Goal: Entertainment & Leisure: Browse casually

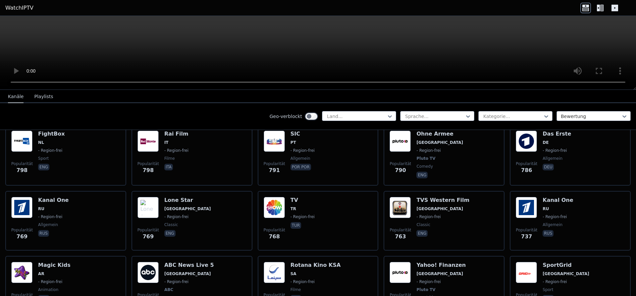
scroll to position [1378, 0]
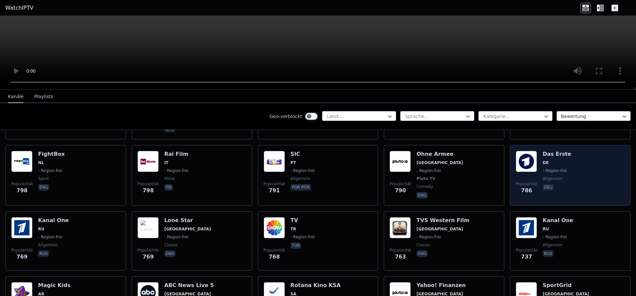
click at [536, 159] on img at bounding box center [526, 161] width 21 height 21
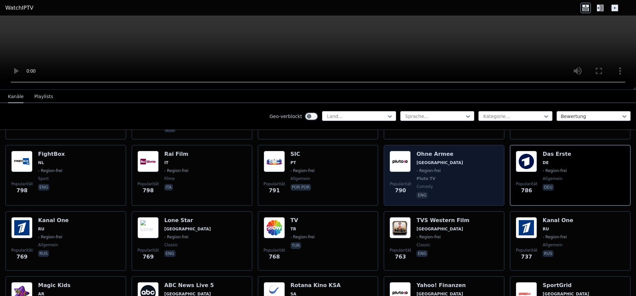
click at [412, 167] on div "Popularität 790 Ohne Armee [GEOGRAPHIC_DATA] - Region-frei Pluto TV Comedy eng" at bounding box center [444, 175] width 109 height 49
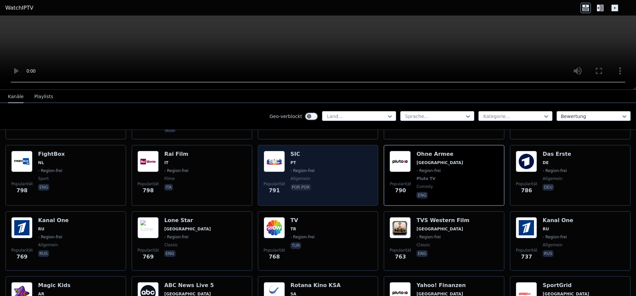
click at [291, 170] on div "SIC PT - Region-frei allgemein por por" at bounding box center [303, 175] width 24 height 49
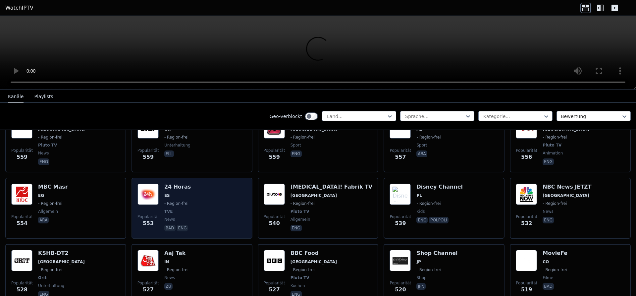
scroll to position [2088, 0]
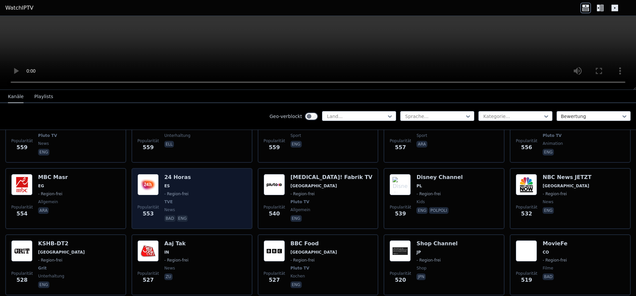
click at [185, 185] on div "24 Horas ES - Region-frei TVE news bad eng" at bounding box center [177, 198] width 27 height 49
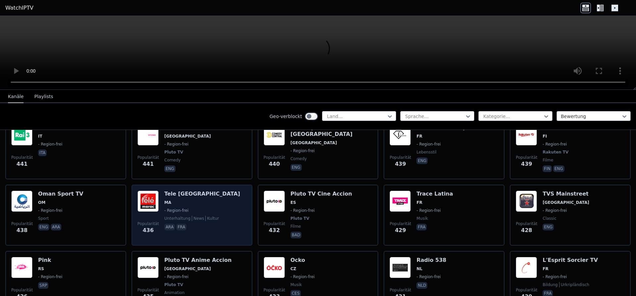
scroll to position [2756, 0]
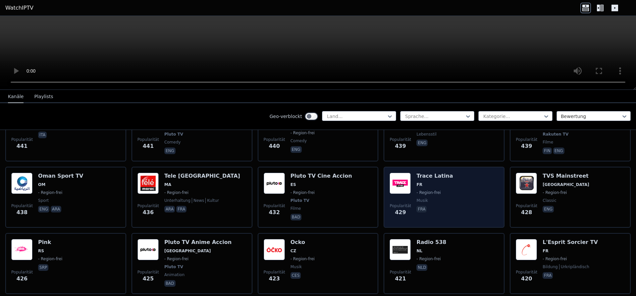
click at [411, 173] on img at bounding box center [400, 183] width 21 height 21
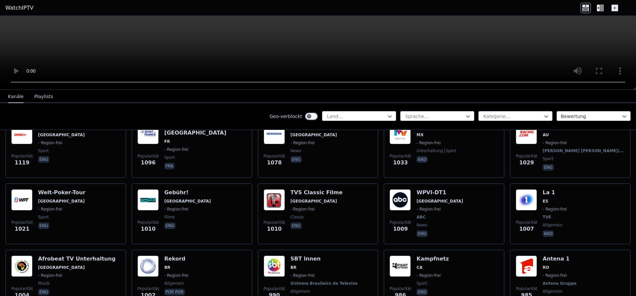
scroll to position [919, 0]
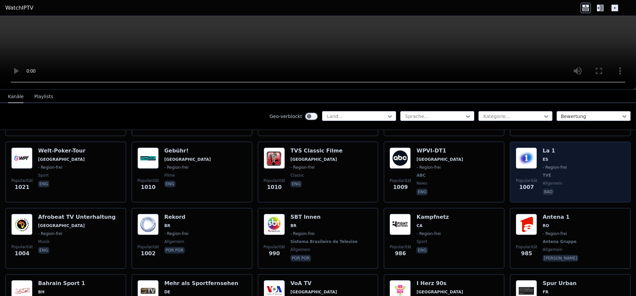
click at [527, 156] on img at bounding box center [526, 157] width 21 height 21
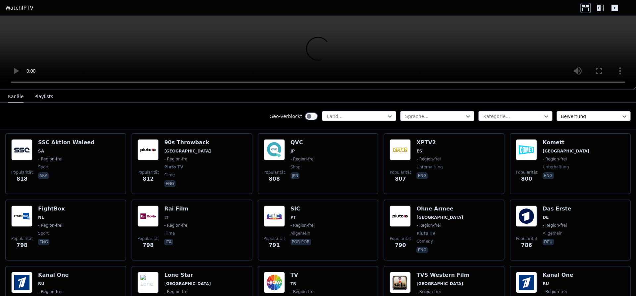
scroll to position [1336, 0]
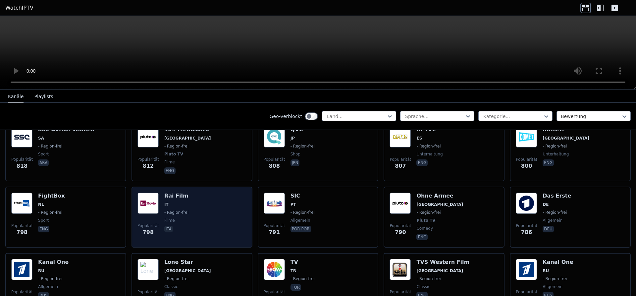
click at [201, 204] on div "Popularität 798 Rai Film IT - Region-frei Filme ita" at bounding box center [192, 217] width 109 height 49
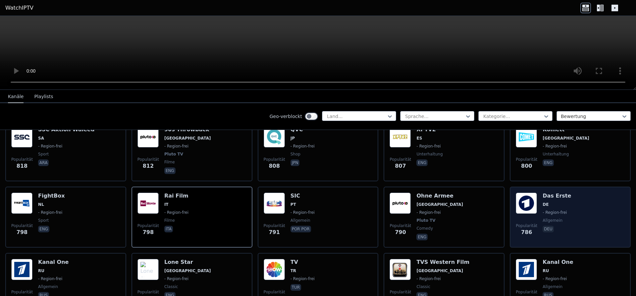
click at [532, 200] on img at bounding box center [526, 203] width 21 height 21
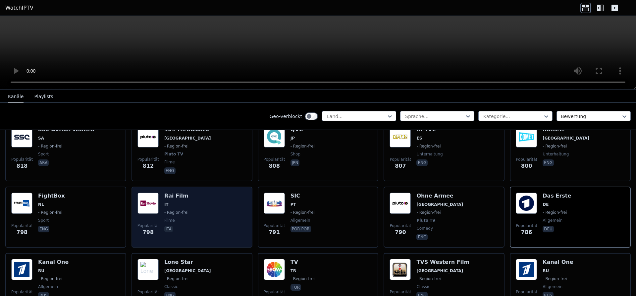
click at [174, 193] on h6 "Rai Film" at bounding box center [176, 196] width 24 height 7
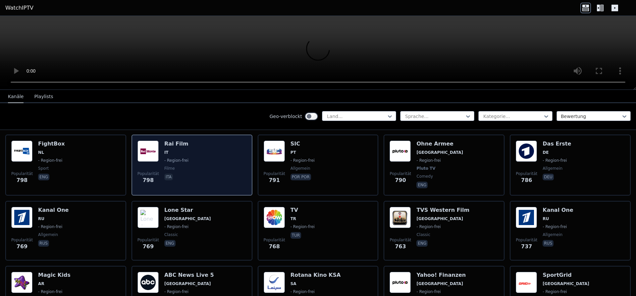
scroll to position [1420, 0]
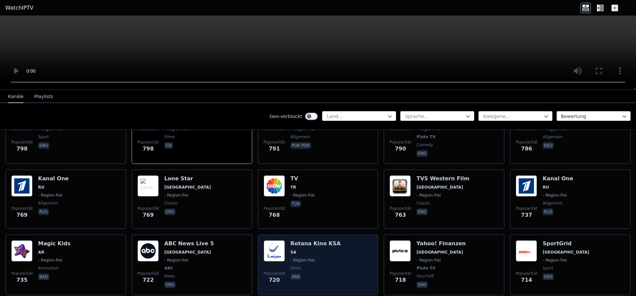
click at [281, 240] on img at bounding box center [274, 250] width 21 height 21
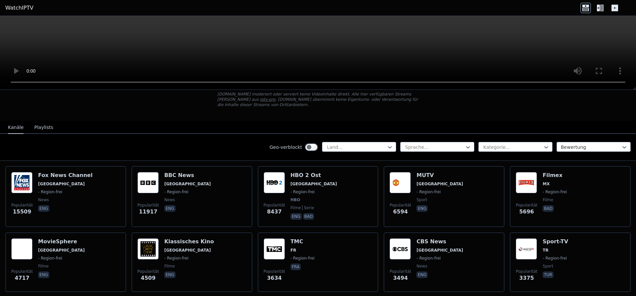
scroll to position [0, 0]
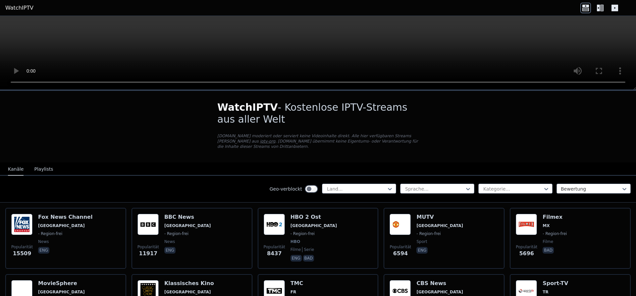
click at [18, 7] on link "WatchIPTV" at bounding box center [19, 8] width 28 height 8
click at [587, 8] on icon at bounding box center [586, 9] width 7 height 3
click at [600, 7] on icon at bounding box center [600, 8] width 11 height 11
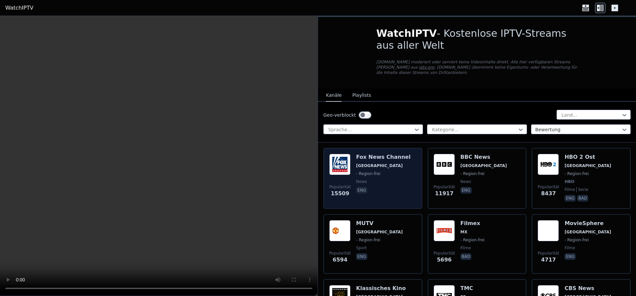
click at [388, 154] on h6 "Fox News Channel" at bounding box center [383, 157] width 54 height 7
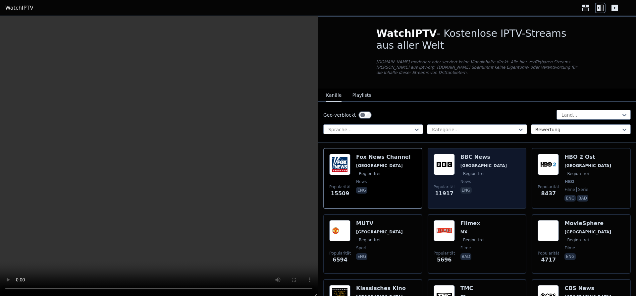
click at [471, 171] on span "- Region-frei" at bounding box center [473, 173] width 24 height 5
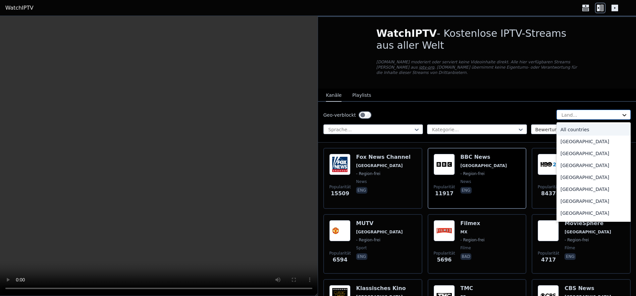
click at [627, 112] on icon at bounding box center [624, 115] width 7 height 7
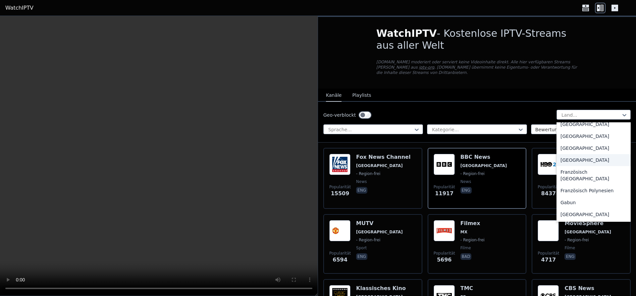
click at [575, 154] on div "[GEOGRAPHIC_DATA]" at bounding box center [594, 160] width 74 height 12
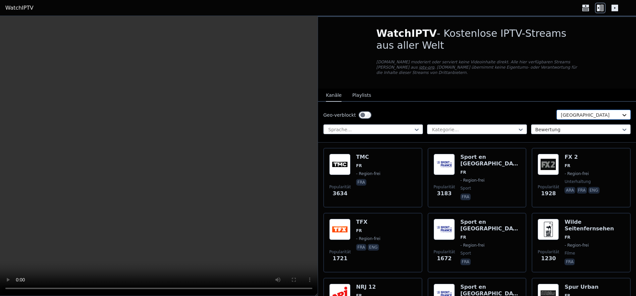
click at [624, 112] on icon at bounding box center [624, 115] width 7 height 7
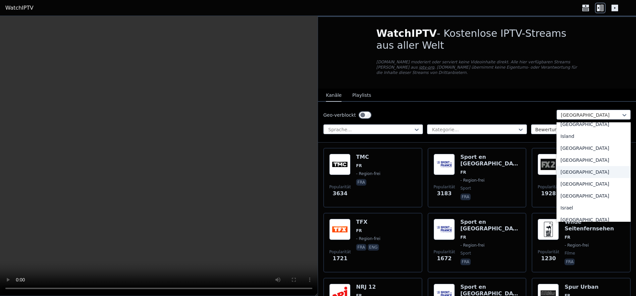
scroll to position [1034, 0]
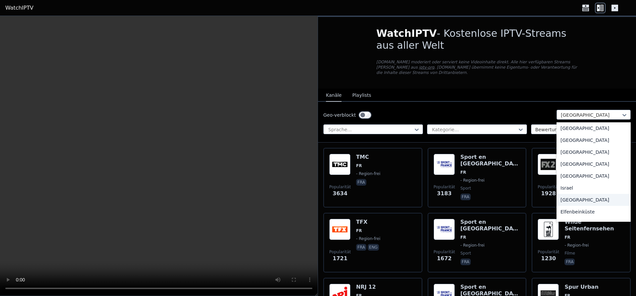
click at [586, 194] on div "[GEOGRAPHIC_DATA]" at bounding box center [594, 200] width 74 height 12
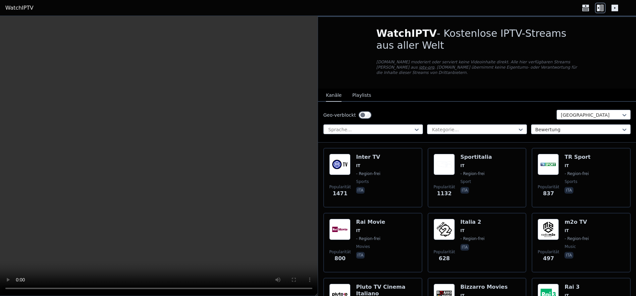
click at [399, 116] on div "Geo-verblockt option [GEOGRAPHIC_DATA], selected. Italien Sprache... Kategorie.…" at bounding box center [477, 122] width 318 height 41
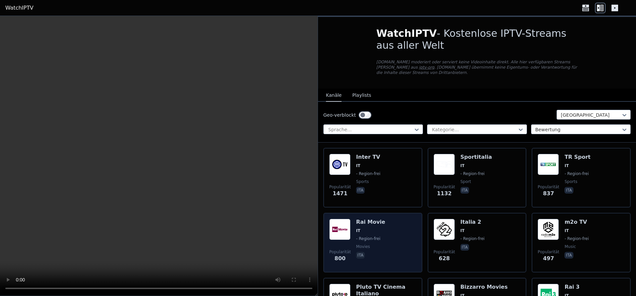
scroll to position [125, 0]
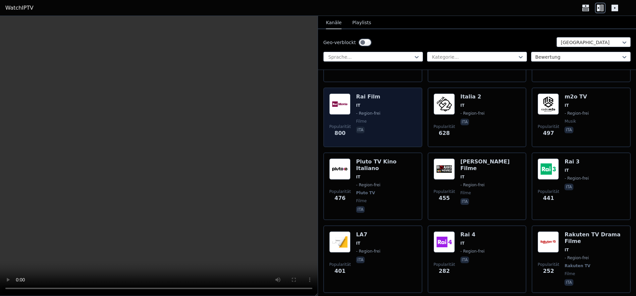
click at [345, 102] on img at bounding box center [339, 103] width 21 height 21
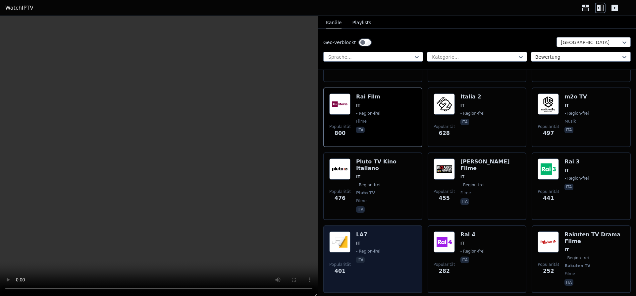
click at [394, 234] on div "Popularität 401 LA7 IT - Region-[GEOGRAPHIC_DATA]" at bounding box center [372, 259] width 87 height 56
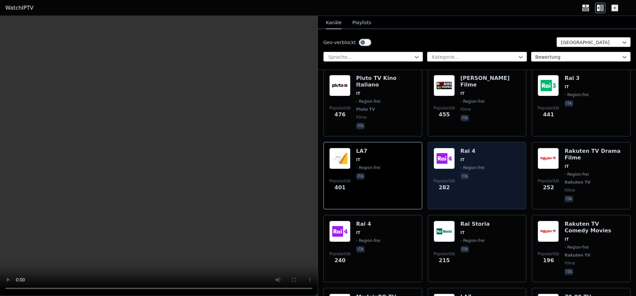
click at [452, 153] on img at bounding box center [444, 158] width 21 height 21
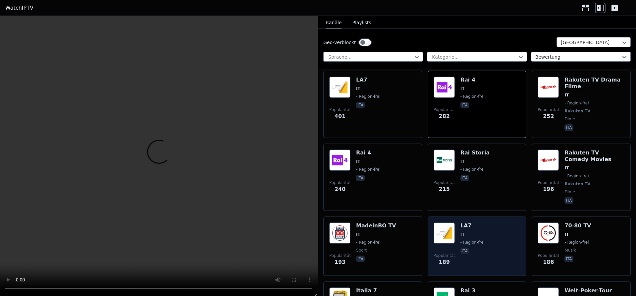
scroll to position [292, 0]
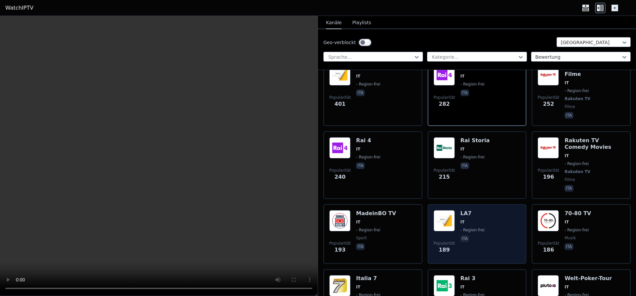
click at [454, 210] on img at bounding box center [444, 220] width 21 height 21
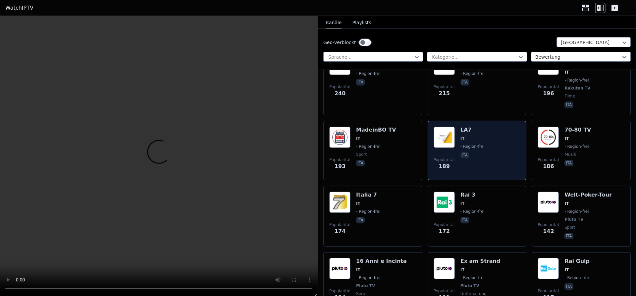
scroll to position [418, 0]
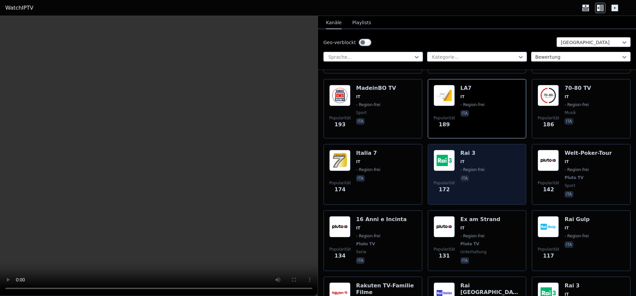
click at [466, 159] on span "IT" at bounding box center [473, 161] width 24 height 5
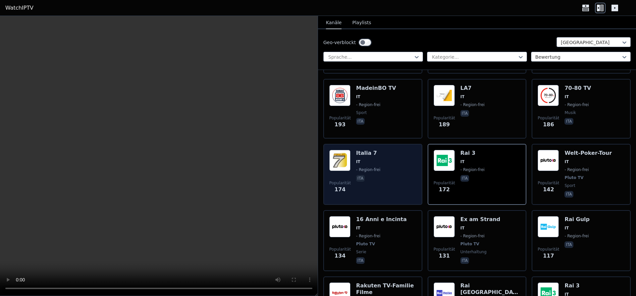
click at [366, 159] on span "IT" at bounding box center [368, 161] width 24 height 5
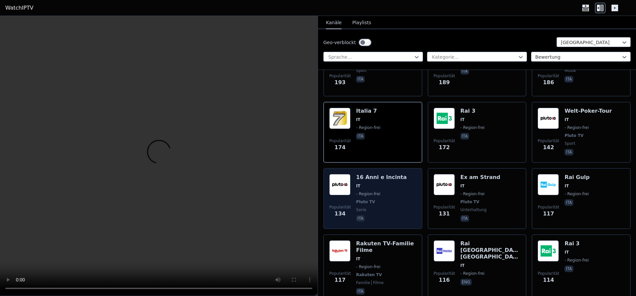
scroll to position [501, 0]
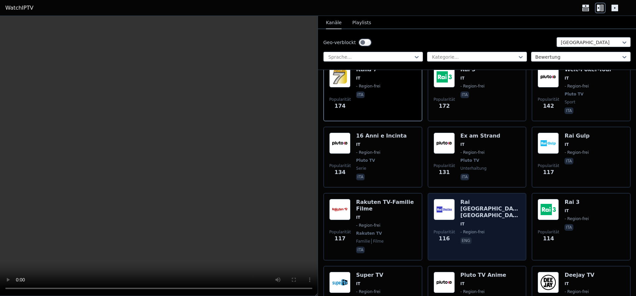
click at [469, 221] on span "IT" at bounding box center [491, 223] width 60 height 5
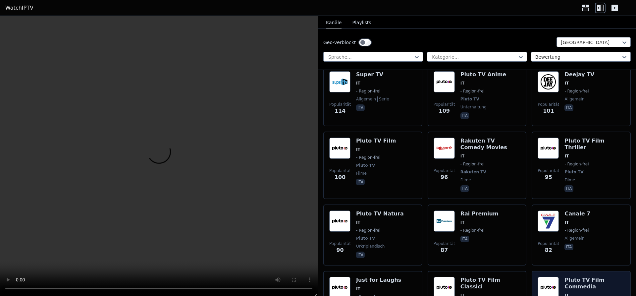
scroll to position [710, 0]
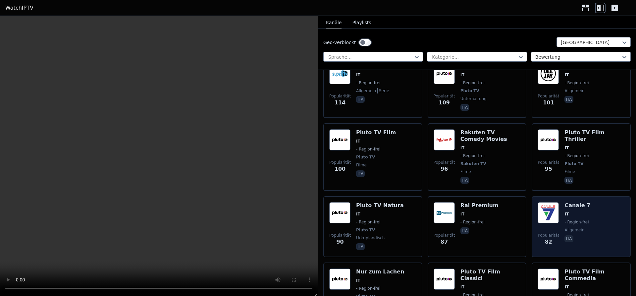
click at [565, 211] on span "IT" at bounding box center [567, 213] width 4 height 5
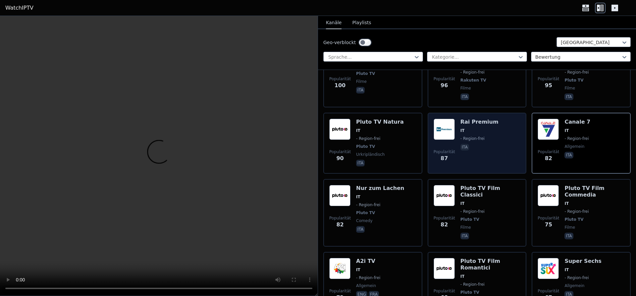
scroll to position [877, 0]
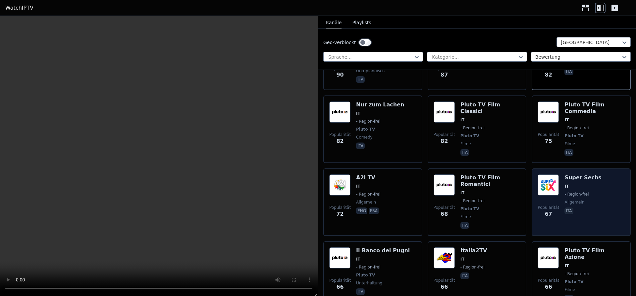
click at [571, 174] on div "Super Sechs IT - Region-frei allgemein ita" at bounding box center [583, 202] width 37 height 56
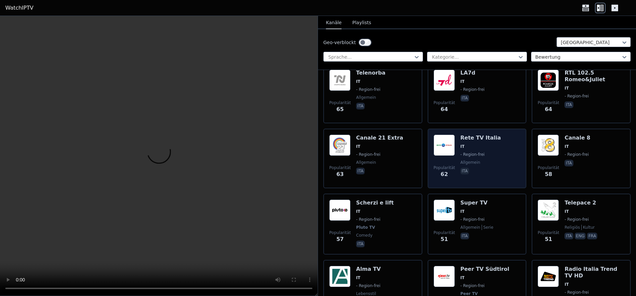
scroll to position [1169, 0]
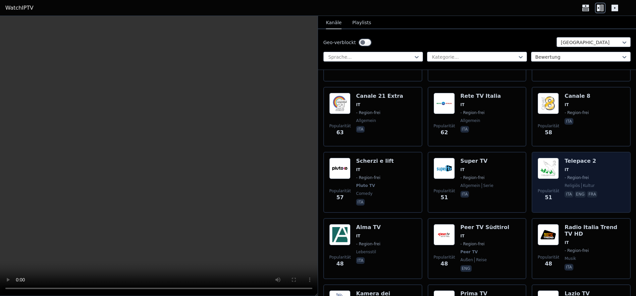
click at [553, 158] on img at bounding box center [548, 168] width 21 height 21
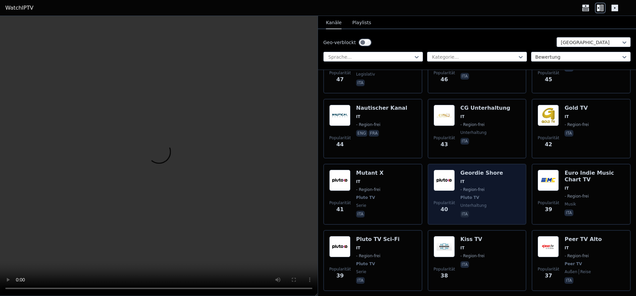
scroll to position [1462, 0]
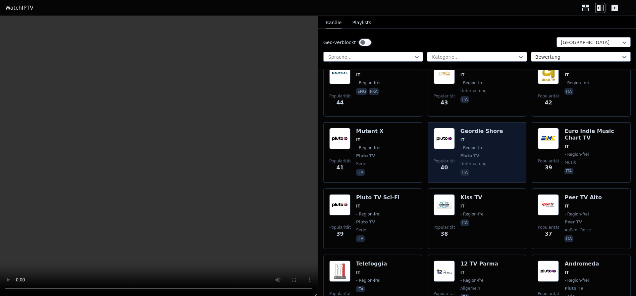
click at [459, 194] on div "Popularität 38 Kiss TV IT - Region-frei ita" at bounding box center [477, 218] width 87 height 49
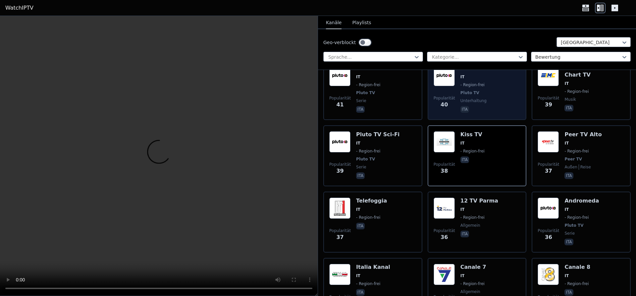
scroll to position [1545, 0]
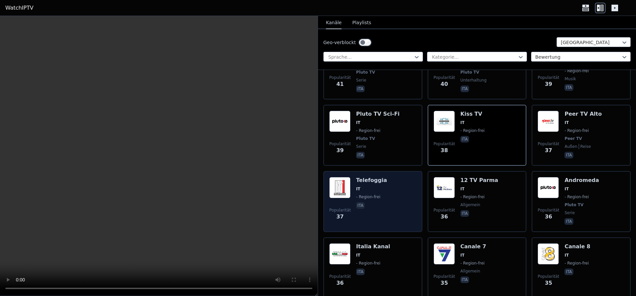
click at [395, 177] on div "Popularität 37 Telefoggia IT - Region-[GEOGRAPHIC_DATA]" at bounding box center [372, 201] width 87 height 49
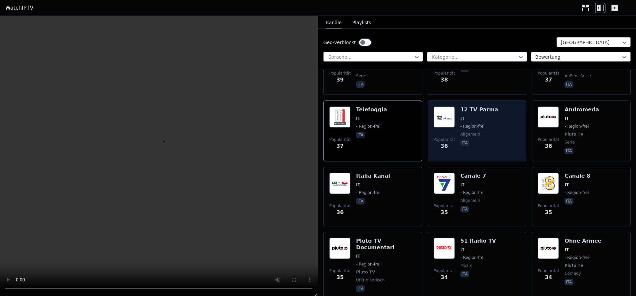
scroll to position [1629, 0]
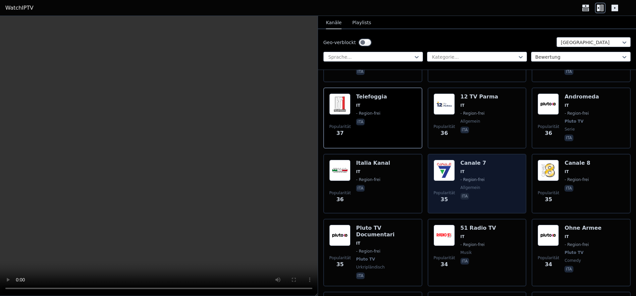
click at [457, 160] on div "Popularität 35 [PERSON_NAME] 7 IT - Region-frei allgemein ita" at bounding box center [477, 184] width 87 height 48
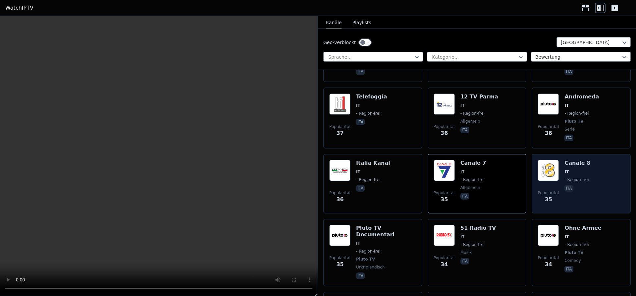
click at [557, 160] on img at bounding box center [548, 170] width 21 height 21
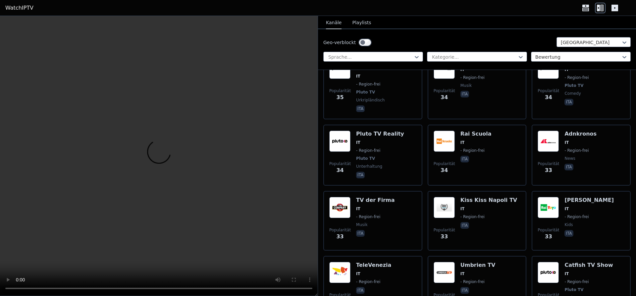
scroll to position [1838, 0]
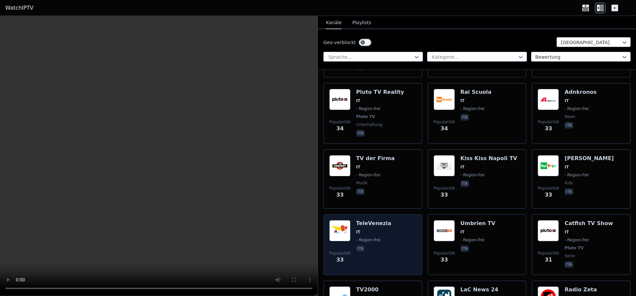
click at [378, 220] on div "TeleVenezia IT - Region-[GEOGRAPHIC_DATA]" at bounding box center [373, 244] width 35 height 49
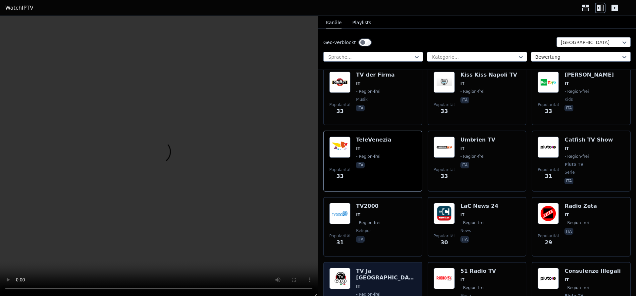
scroll to position [2005, 0]
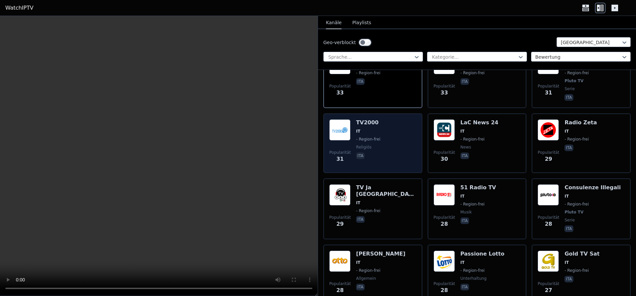
click at [355, 119] on div "Popularität 31 TV2000 IT - Region-frei religiös ita" at bounding box center [372, 143] width 87 height 48
click at [372, 129] on span "IT" at bounding box center [368, 131] width 24 height 5
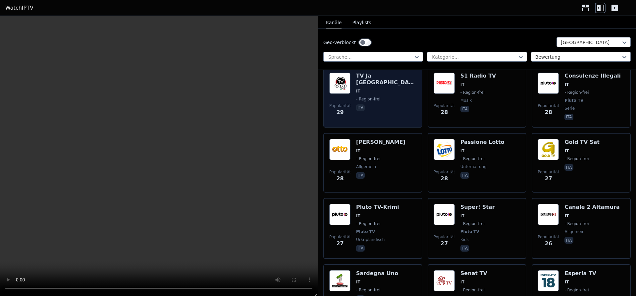
scroll to position [2130, 0]
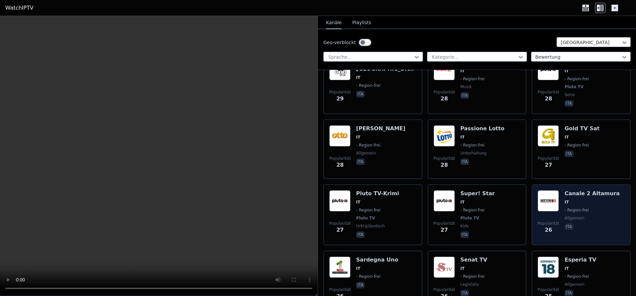
click at [572, 190] on div "[PERSON_NAME] 2 [PERSON_NAME] IT - Region-frei allgemein ita" at bounding box center [592, 214] width 55 height 49
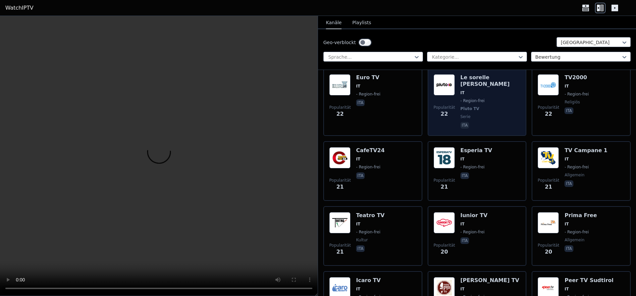
scroll to position [2589, 0]
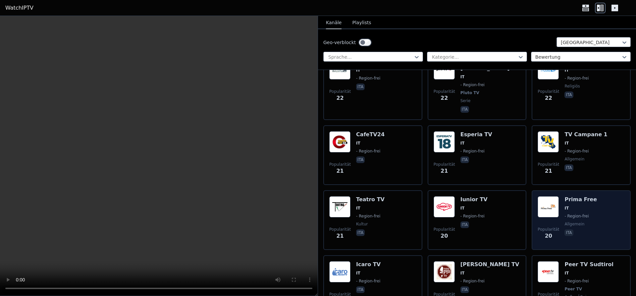
click at [553, 196] on img at bounding box center [548, 206] width 21 height 21
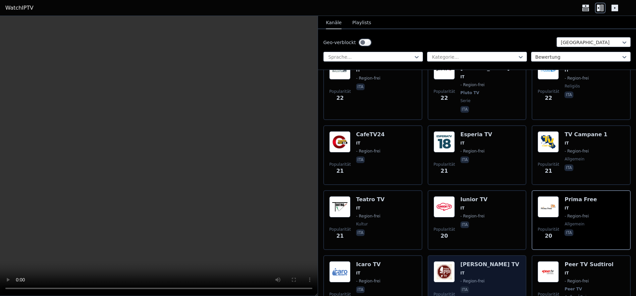
click at [479, 261] on h6 "[PERSON_NAME] TV" at bounding box center [490, 264] width 59 height 7
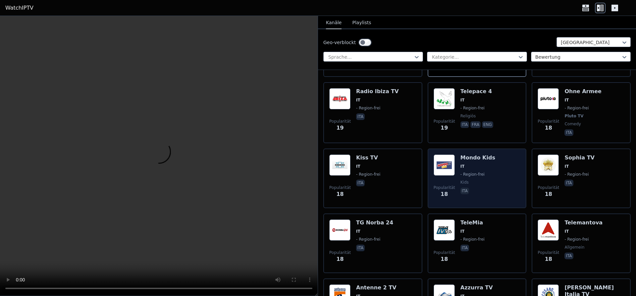
scroll to position [2840, 0]
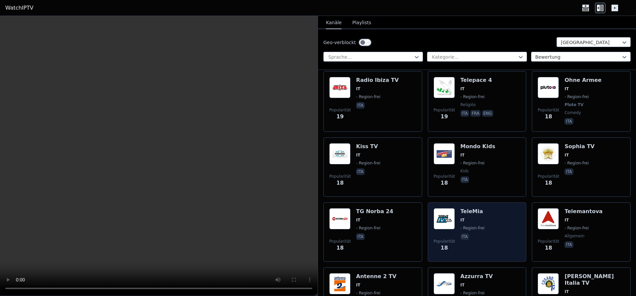
click at [469, 217] on span "IT" at bounding box center [473, 219] width 24 height 5
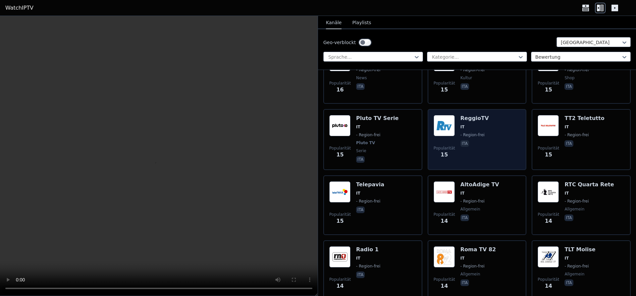
scroll to position [3299, 0]
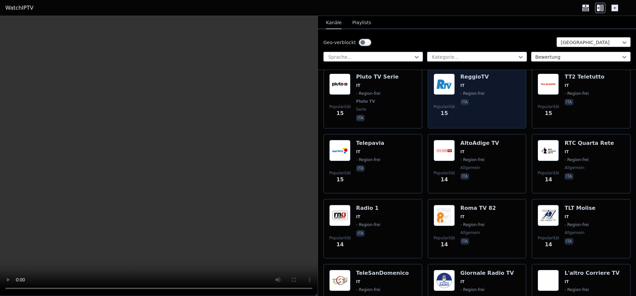
click at [471, 214] on span "IT" at bounding box center [478, 216] width 35 height 5
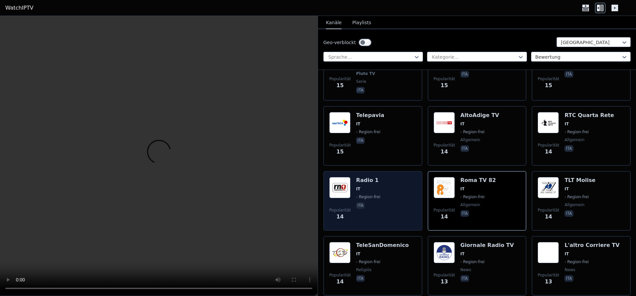
scroll to position [3341, 0]
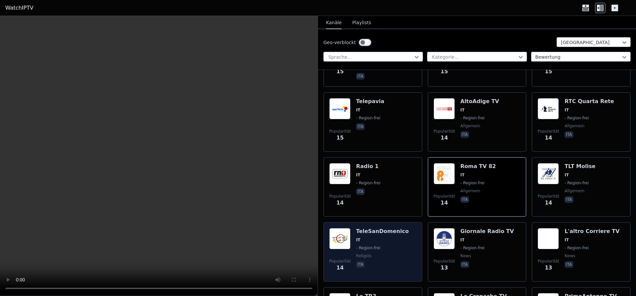
click at [391, 237] on span "IT" at bounding box center [382, 239] width 53 height 5
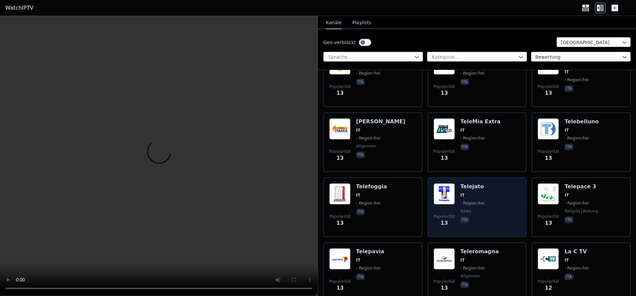
scroll to position [3717, 0]
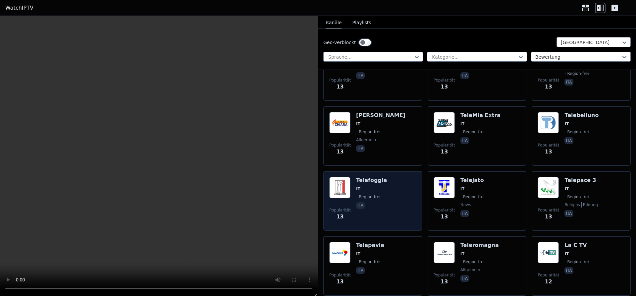
click at [402, 177] on div "Popularität 13 Telefoggia IT - Region-[GEOGRAPHIC_DATA]" at bounding box center [372, 201] width 87 height 48
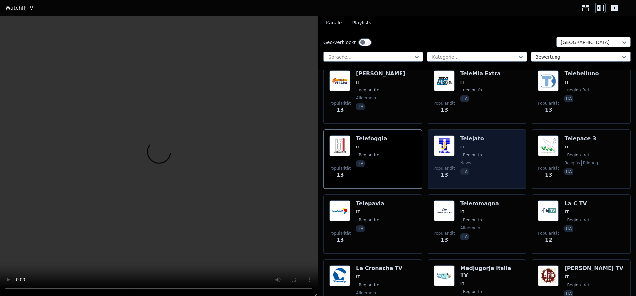
scroll to position [3801, 0]
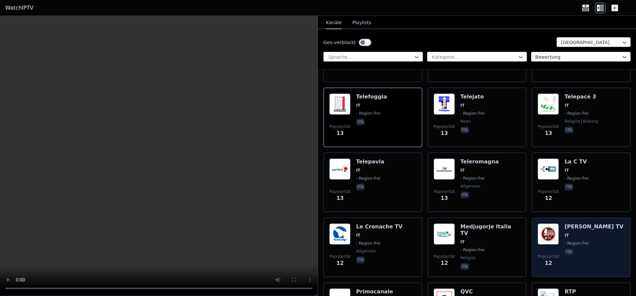
click at [545, 223] on div "Popularität 12" at bounding box center [549, 247] width 22 height 48
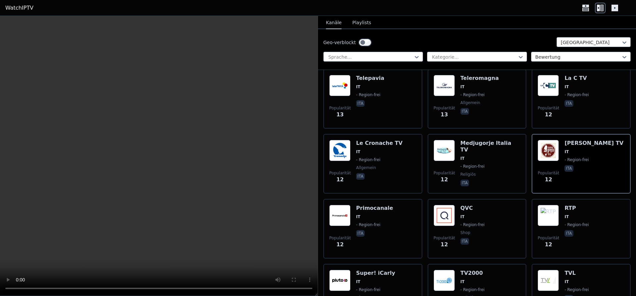
scroll to position [3926, 0]
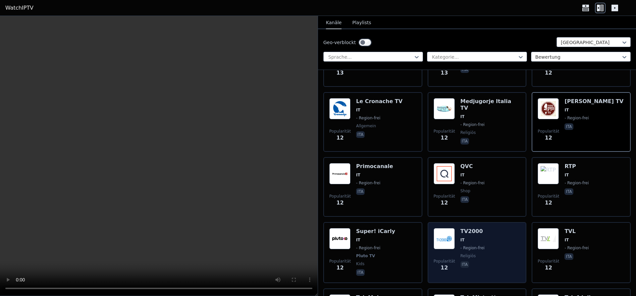
click at [468, 228] on h6 "TV2000" at bounding box center [473, 231] width 24 height 7
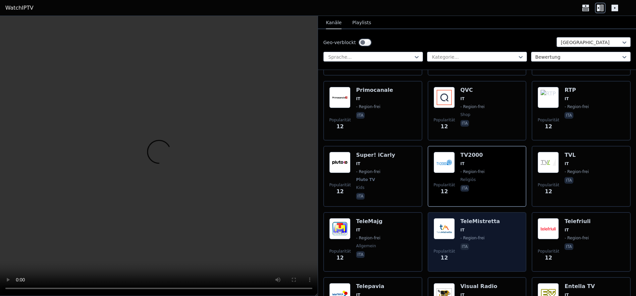
scroll to position [4009, 0]
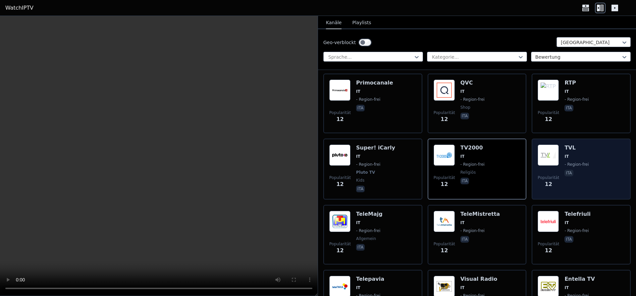
click at [566, 162] on span "- Region-frei" at bounding box center [577, 164] width 24 height 5
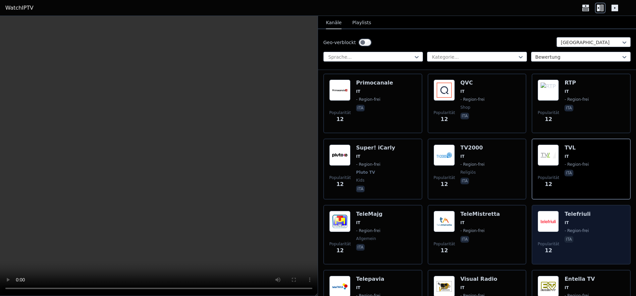
click at [576, 220] on span "IT" at bounding box center [578, 222] width 26 height 5
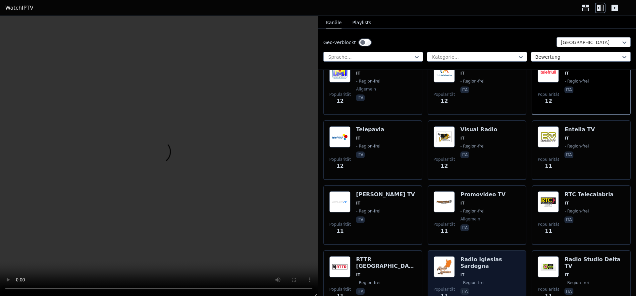
scroll to position [4176, 0]
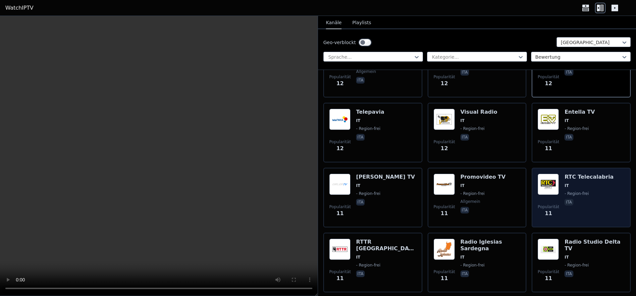
click at [549, 174] on img at bounding box center [548, 184] width 21 height 21
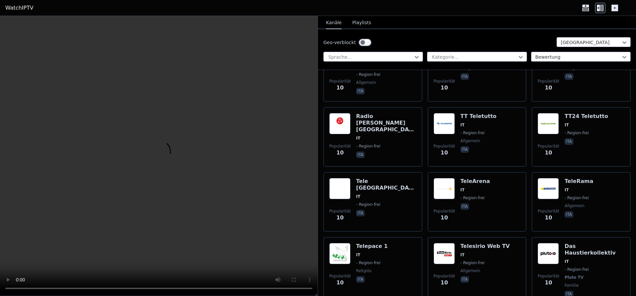
scroll to position [4845, 0]
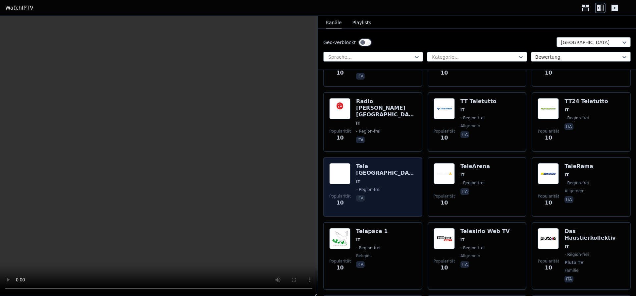
click at [368, 163] on div "Tele [GEOGRAPHIC_DATA] IT - Region-[GEOGRAPHIC_DATA]" at bounding box center [386, 187] width 60 height 48
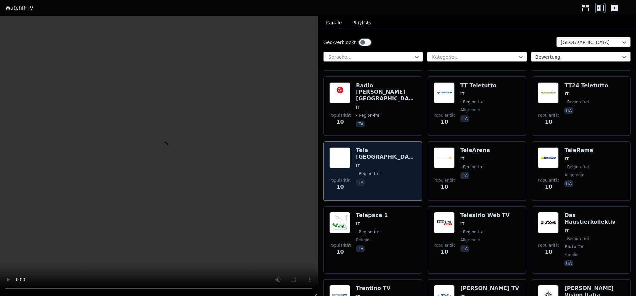
scroll to position [4866, 0]
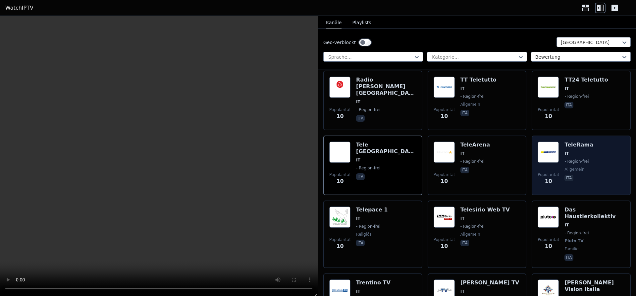
click at [554, 142] on img at bounding box center [548, 152] width 21 height 21
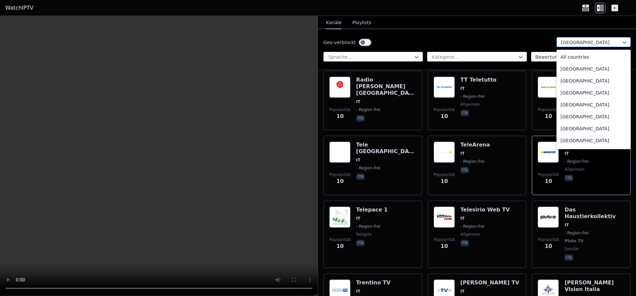
click at [625, 39] on div at bounding box center [624, 42] width 7 height 10
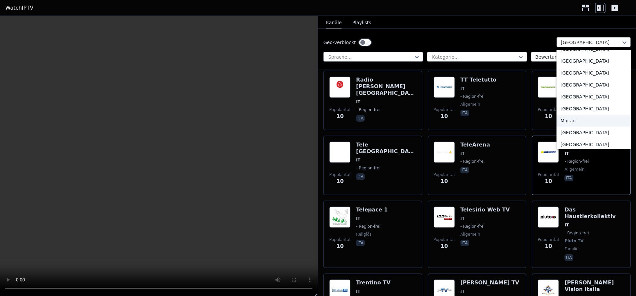
scroll to position [1273, 0]
click at [580, 103] on div "[GEOGRAPHIC_DATA]" at bounding box center [594, 97] width 74 height 12
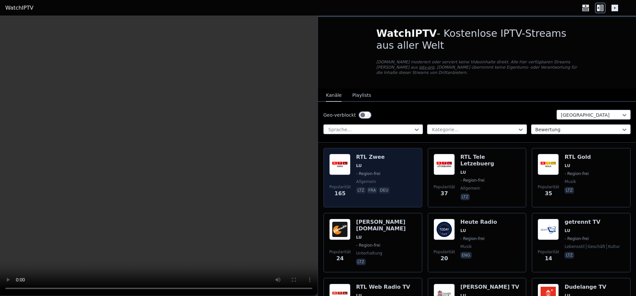
click at [387, 171] on span "- Region-frei" at bounding box center [373, 173] width 35 height 5
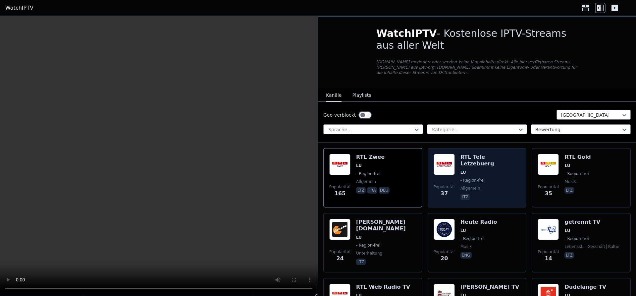
click at [494, 178] on span "- Region-frei" at bounding box center [491, 180] width 60 height 5
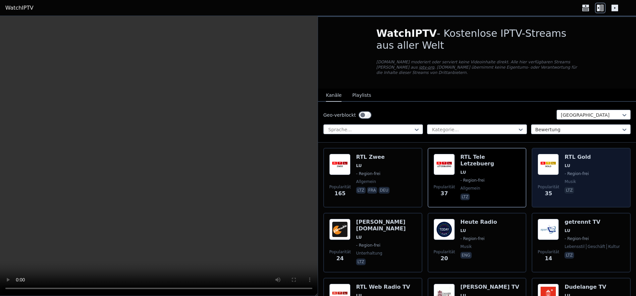
click at [577, 171] on span "- Region-frei" at bounding box center [577, 173] width 24 height 5
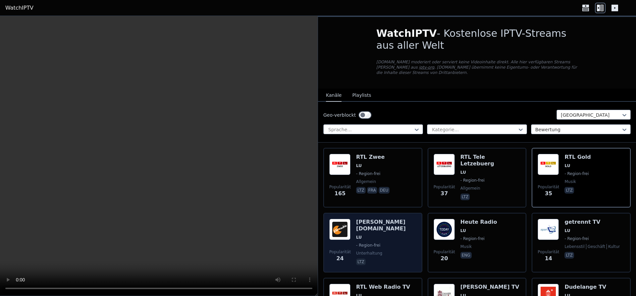
click at [396, 234] on div "Popularität 24 [PERSON_NAME][DOMAIN_NAME] LU - Region-frei Unterhaltung ltz" at bounding box center [372, 243] width 87 height 48
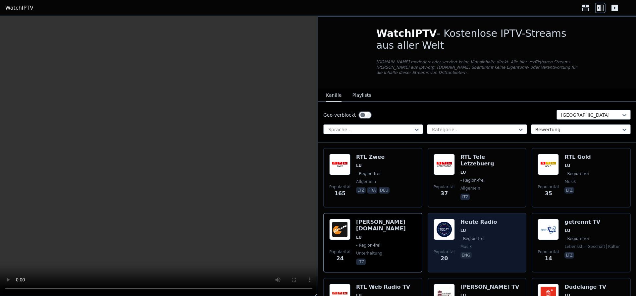
click at [479, 228] on span "LU" at bounding box center [479, 230] width 37 height 5
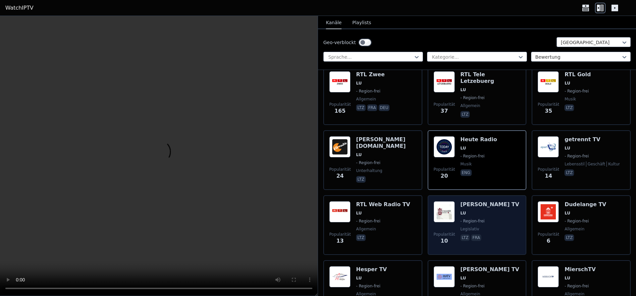
scroll to position [84, 0]
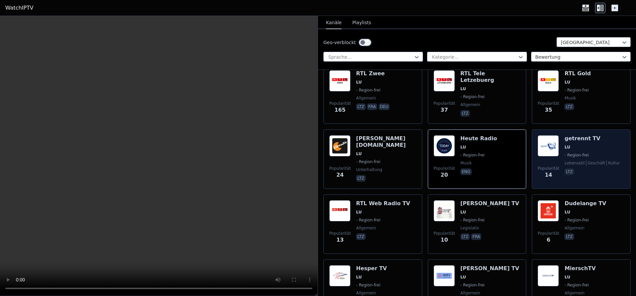
click at [560, 152] on div "Popularität 14 getrennt TV LU - Region-frei Lebensstil Geschäft Kultur ltz" at bounding box center [581, 159] width 87 height 48
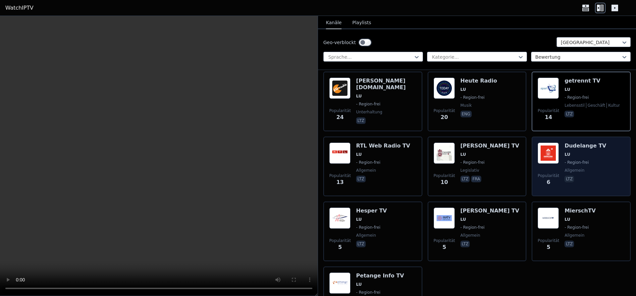
scroll to position [167, 0]
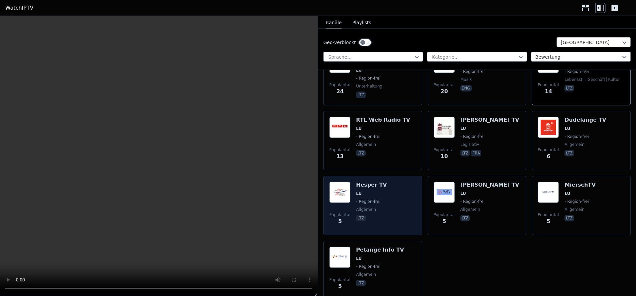
click at [402, 192] on div "Popularität 5 Hesper TV LU - Region-frei allgemein ltz" at bounding box center [372, 206] width 87 height 48
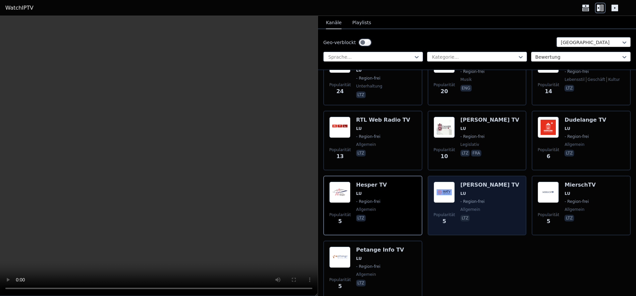
click at [460, 198] on div "Popularität 5 [PERSON_NAME] TV LU - Region-frei allgemein ltz" at bounding box center [477, 206] width 87 height 48
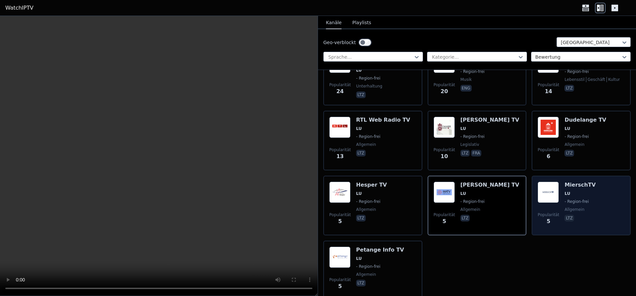
click at [559, 188] on img at bounding box center [548, 192] width 21 height 21
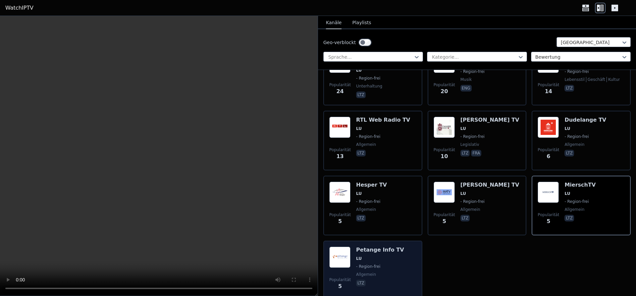
click at [387, 256] on span "LU" at bounding box center [380, 258] width 48 height 5
click at [370, 247] on h6 "Petange Info TV" at bounding box center [380, 250] width 48 height 7
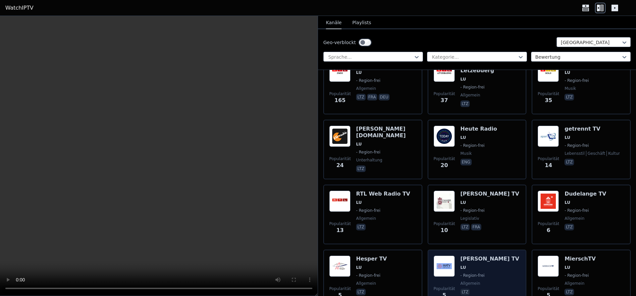
scroll to position [84, 0]
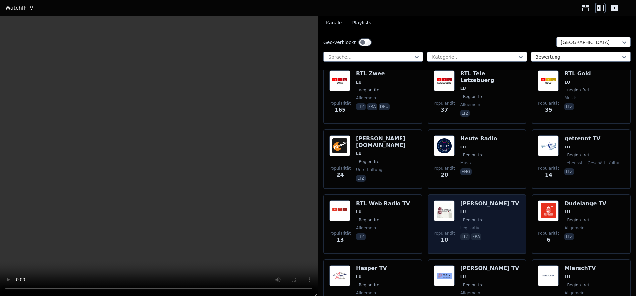
click at [466, 209] on span "LU" at bounding box center [490, 211] width 59 height 5
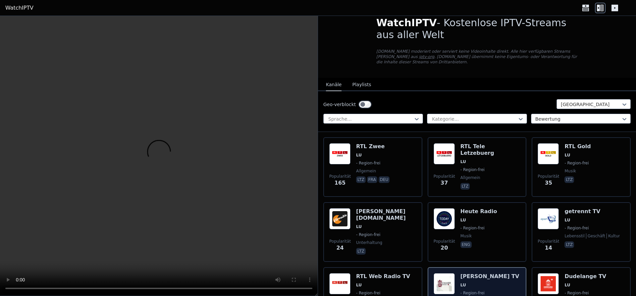
scroll to position [0, 0]
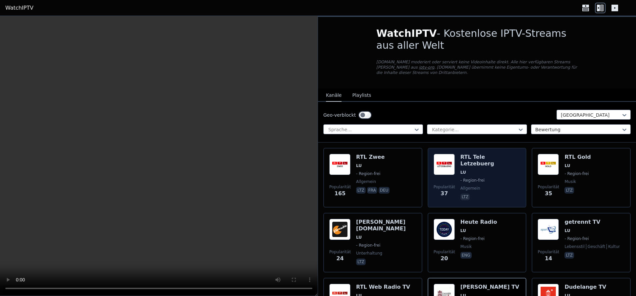
click at [470, 191] on div "RTL Tele Letzebuerg LU - Region-frei allgemein ltz" at bounding box center [491, 178] width 60 height 48
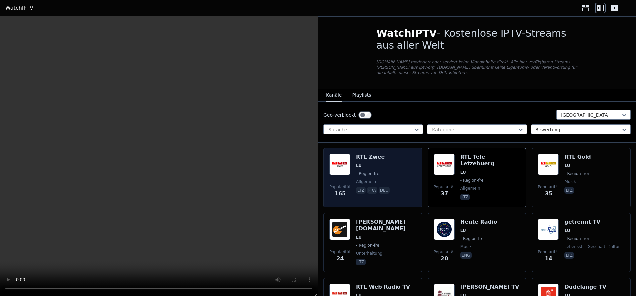
click at [396, 179] on div "Popularität 165 RTL Zwee LU - Region-frei allgemein ltz fra deu" at bounding box center [372, 178] width 87 height 48
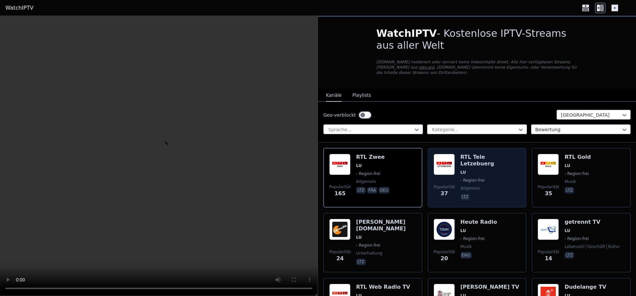
click at [474, 186] on span "allgemein" at bounding box center [471, 188] width 20 height 5
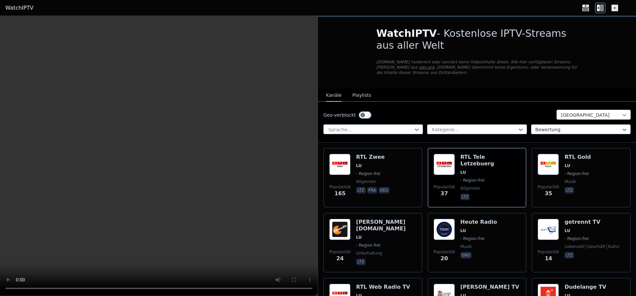
click at [627, 112] on icon at bounding box center [624, 115] width 7 height 7
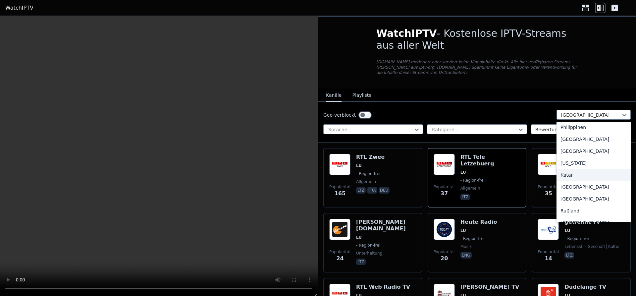
scroll to position [1780, 0]
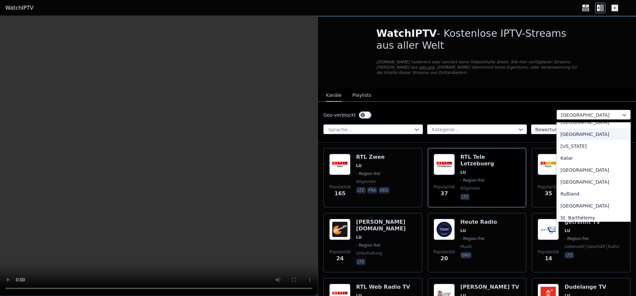
click at [568, 130] on div "[GEOGRAPHIC_DATA]" at bounding box center [594, 134] width 74 height 12
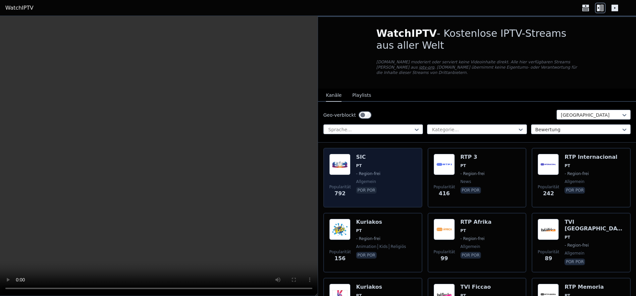
click at [383, 175] on div "Popularität 792 SIC PT - Region-frei allgemein por por" at bounding box center [372, 178] width 87 height 48
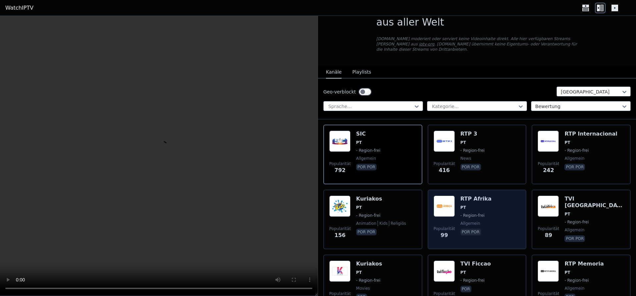
scroll to position [42, 0]
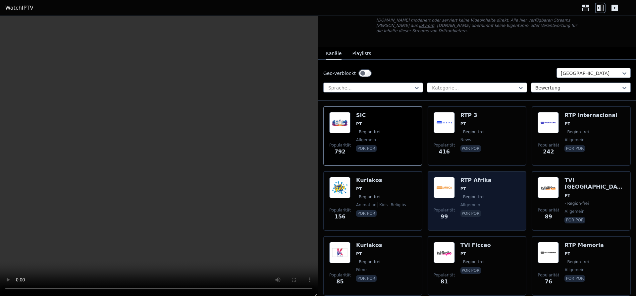
click at [477, 194] on span "- Region-frei" at bounding box center [473, 196] width 24 height 5
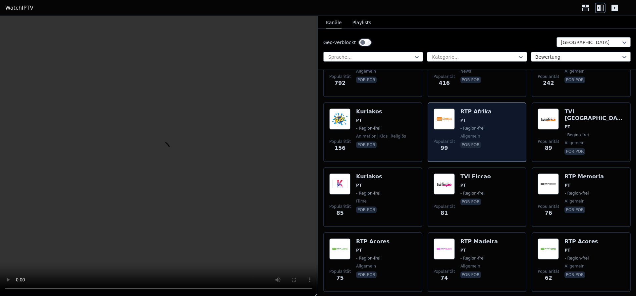
scroll to position [125, 0]
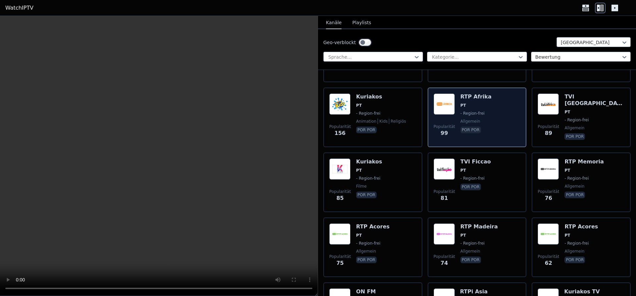
click at [477, 189] on div "TVI Ficcao PT - Region-frei por por" at bounding box center [476, 182] width 30 height 48
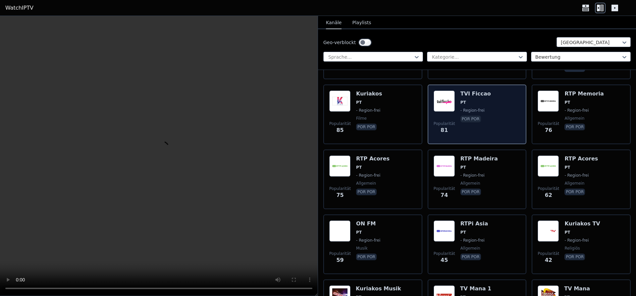
scroll to position [209, 0]
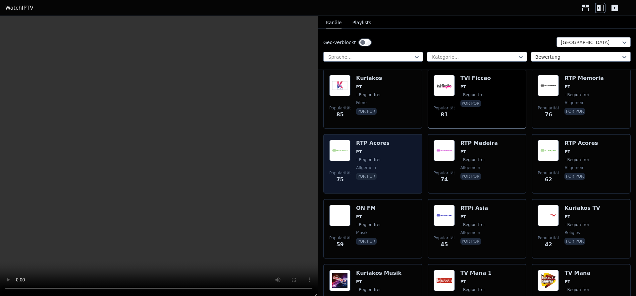
click at [407, 152] on div "Popularität 75 RTP Acores PT - Region-frei allgemein por por" at bounding box center [372, 164] width 87 height 48
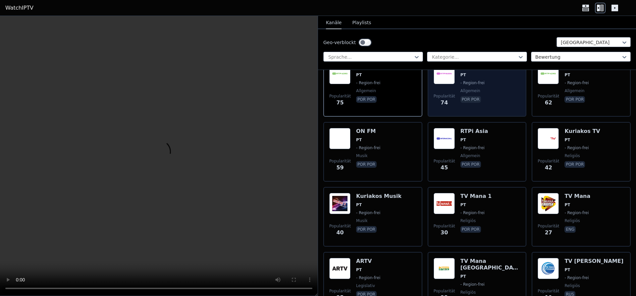
scroll to position [292, 0]
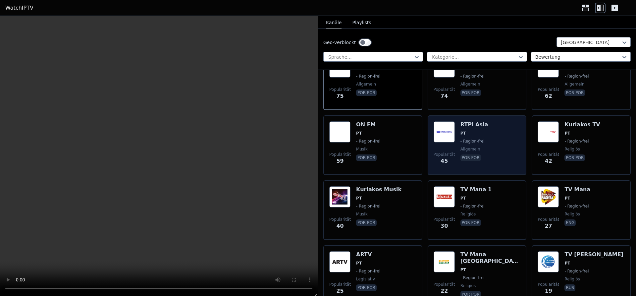
click at [458, 137] on div "Popularität 45 RTPi Asia PT - Region-frei allgemein por por" at bounding box center [477, 145] width 87 height 48
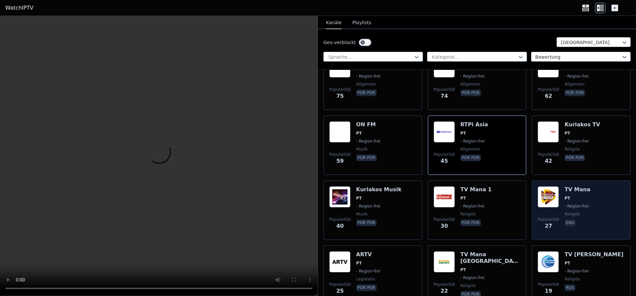
click at [550, 188] on img at bounding box center [548, 196] width 21 height 21
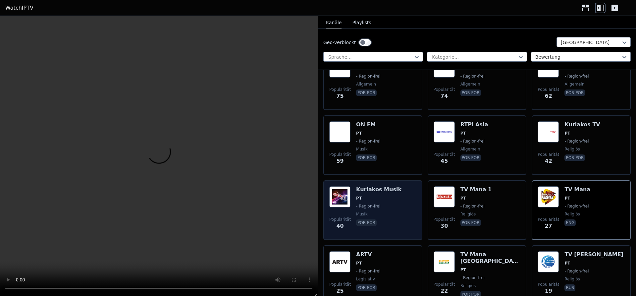
click at [405, 193] on div "Popularität 40 Kuriakos Musik PT - Region-frei Musik por por" at bounding box center [372, 210] width 87 height 48
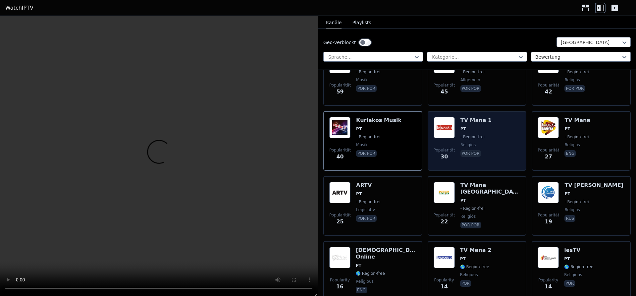
scroll to position [376, 0]
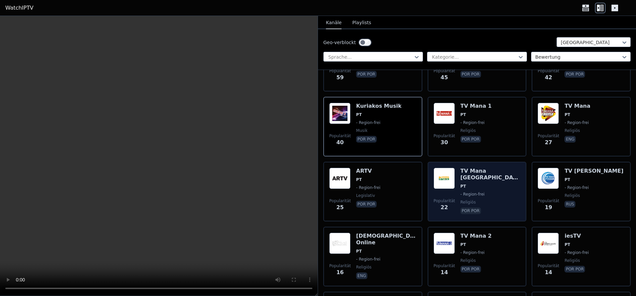
click at [431, 181] on div "Popularität 22 TV Mana Brasil PT - Region-frei religiös por por" at bounding box center [477, 192] width 99 height 60
click at [448, 181] on img at bounding box center [444, 178] width 21 height 21
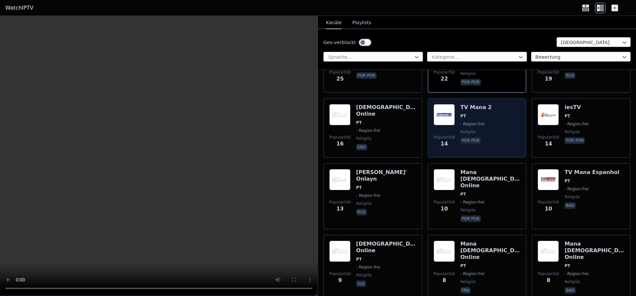
scroll to position [519, 0]
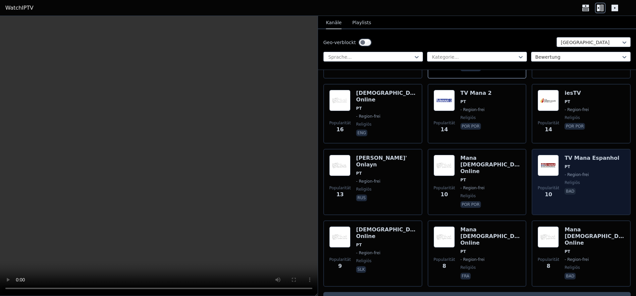
click at [547, 167] on img at bounding box center [548, 165] width 21 height 21
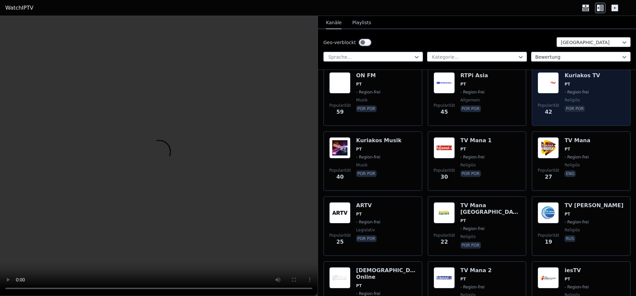
scroll to position [310, 0]
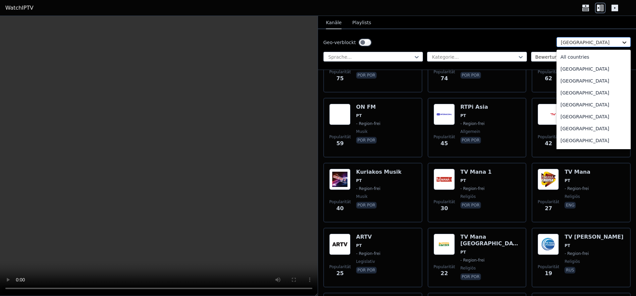
click at [625, 44] on icon at bounding box center [624, 42] width 7 height 7
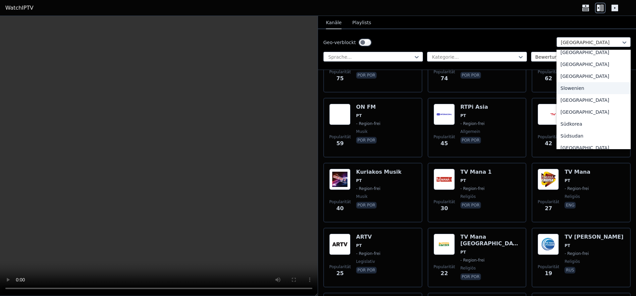
scroll to position [2036, 0]
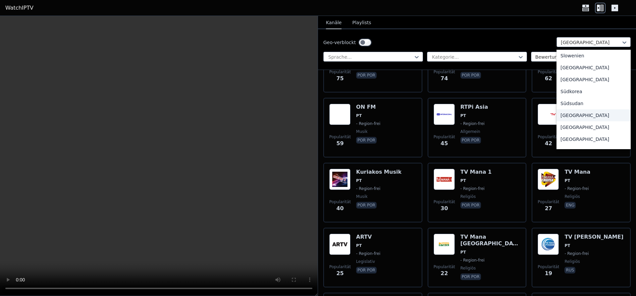
click at [583, 116] on div "[GEOGRAPHIC_DATA]" at bounding box center [594, 115] width 74 height 12
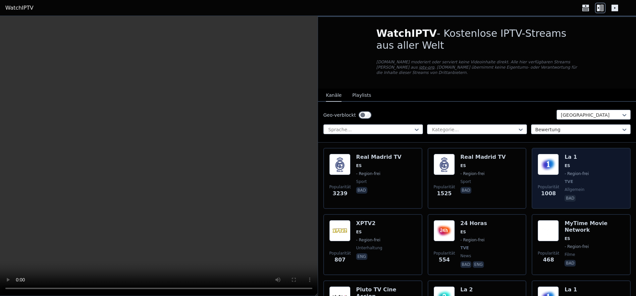
click at [558, 169] on img at bounding box center [548, 164] width 21 height 21
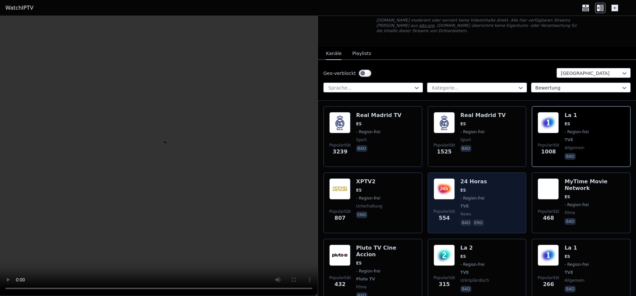
scroll to position [84, 0]
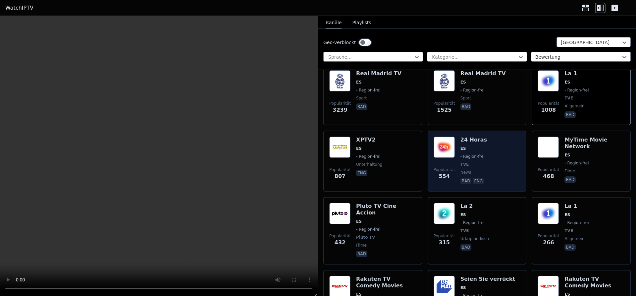
click at [472, 146] on span "ES" at bounding box center [474, 148] width 27 height 5
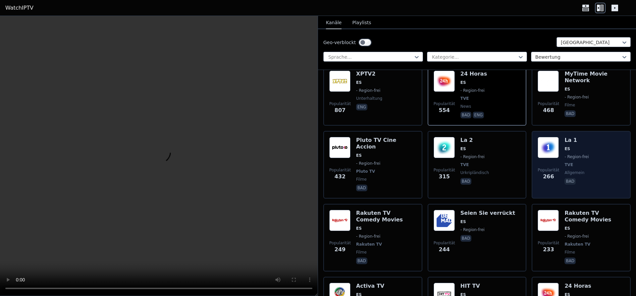
scroll to position [167, 0]
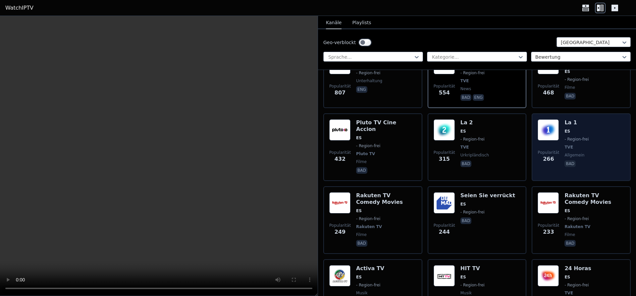
click at [558, 135] on img at bounding box center [548, 129] width 21 height 21
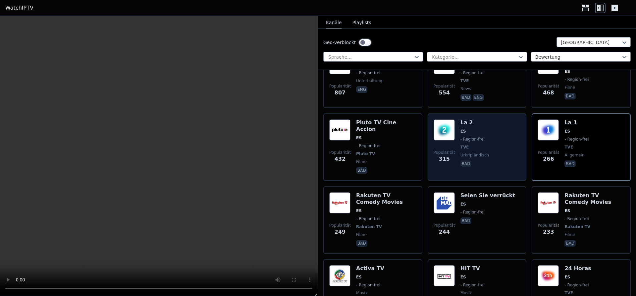
click at [468, 137] on span "- Region-frei" at bounding box center [473, 139] width 24 height 5
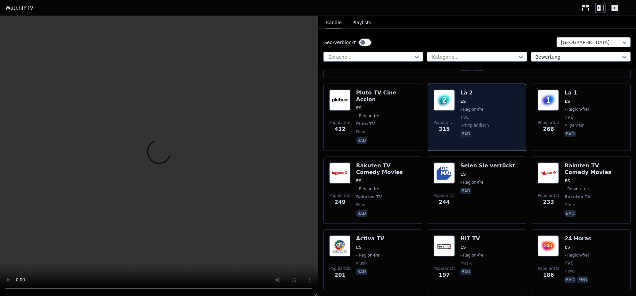
scroll to position [209, 0]
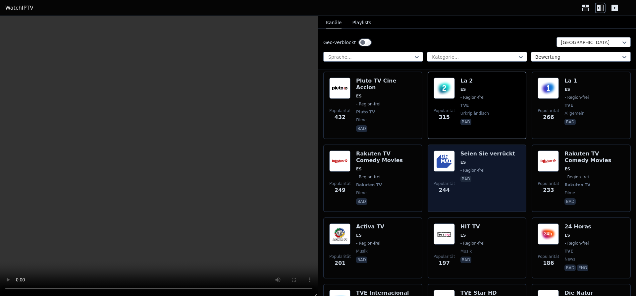
click at [477, 150] on h6 "Seien Sie verrückt" at bounding box center [488, 153] width 55 height 7
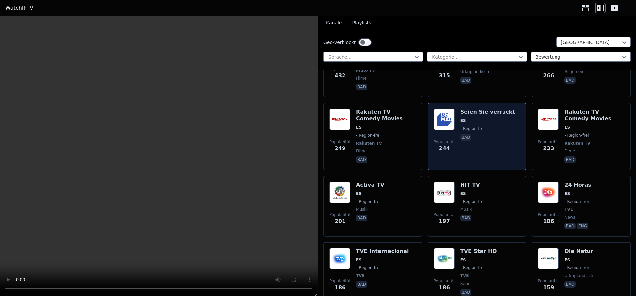
scroll to position [292, 0]
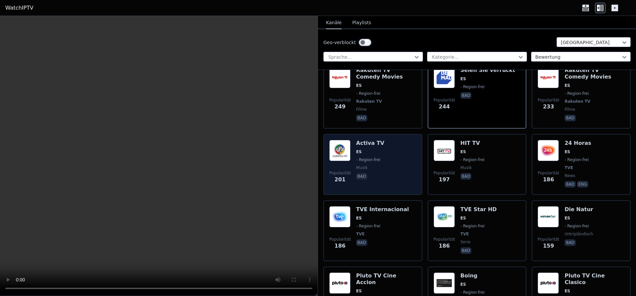
click at [385, 140] on div "Popularität 201 Activa TV ES - Region-frei Musik bad" at bounding box center [372, 164] width 87 height 49
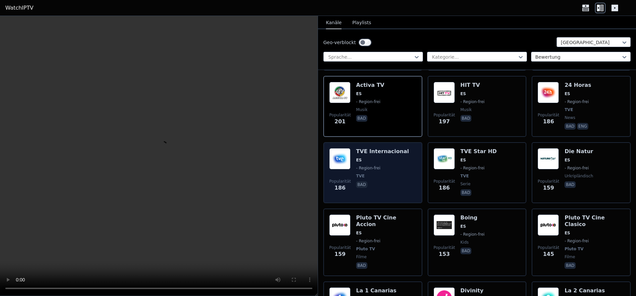
scroll to position [376, 0]
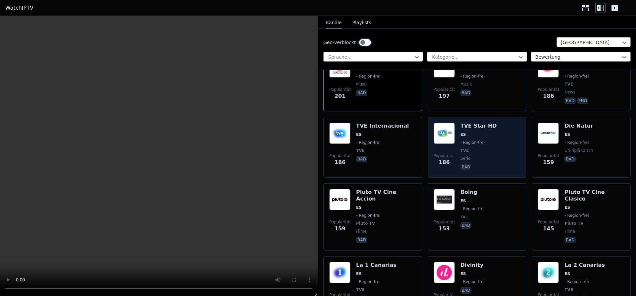
click at [459, 135] on div "Popularität 186 TVE Star HD ES - Region-frei TVE Serie bad" at bounding box center [477, 147] width 87 height 49
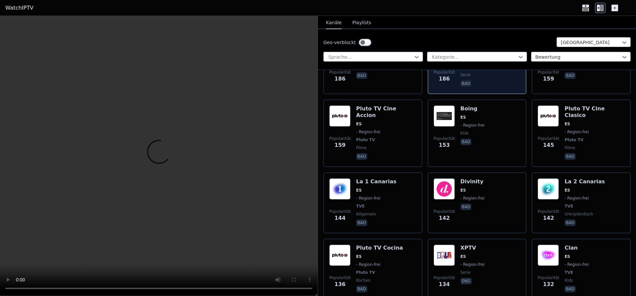
scroll to position [501, 0]
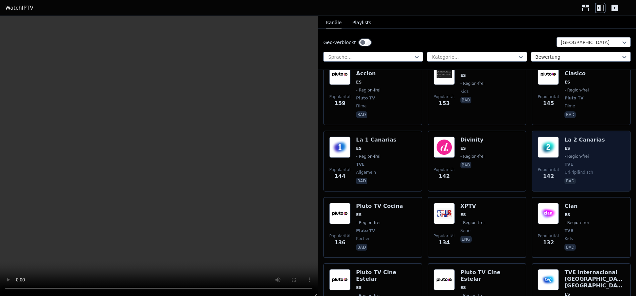
click at [553, 137] on img at bounding box center [548, 147] width 21 height 21
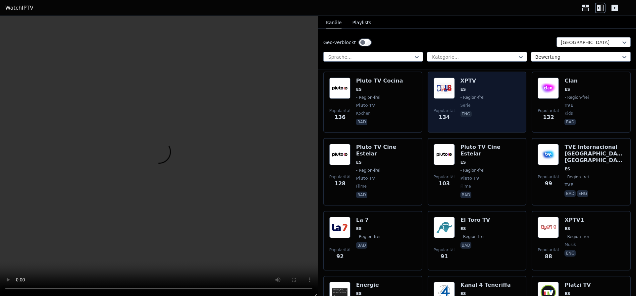
scroll to position [668, 0]
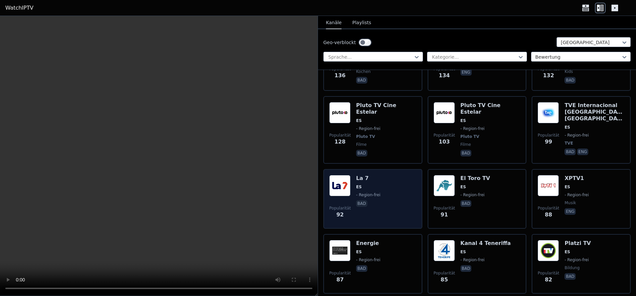
click at [385, 175] on div "Popularität 92 La 7 ES - Region-frei bad" at bounding box center [372, 199] width 87 height 48
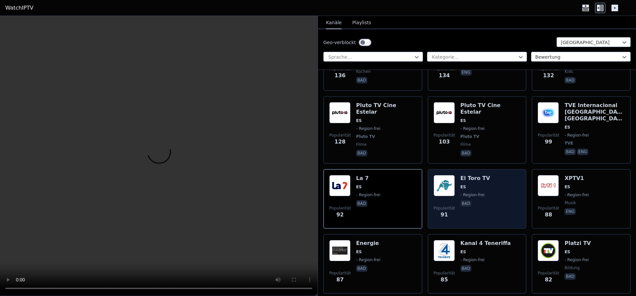
click at [492, 175] on div "Popularität 91 El Toro TV ES - Region-frei bad" at bounding box center [477, 199] width 87 height 48
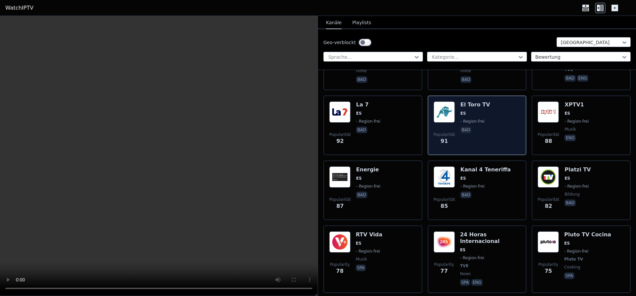
scroll to position [752, 0]
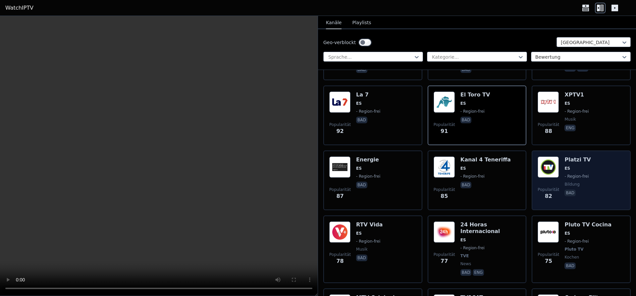
click at [587, 156] on div "Popularität 82 Platzi TV ES - Region-frei Bildung bad" at bounding box center [581, 180] width 87 height 48
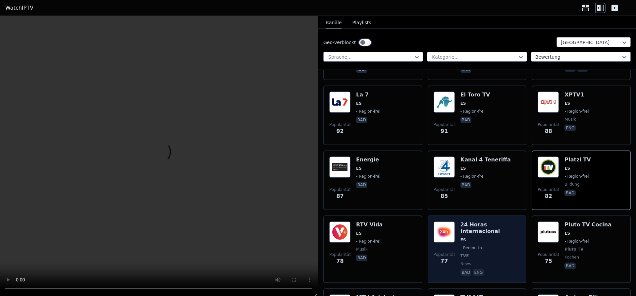
click at [501, 221] on div "24 Horas Internacional ES - Region-frei TVE news bad eng" at bounding box center [491, 249] width 60 height 56
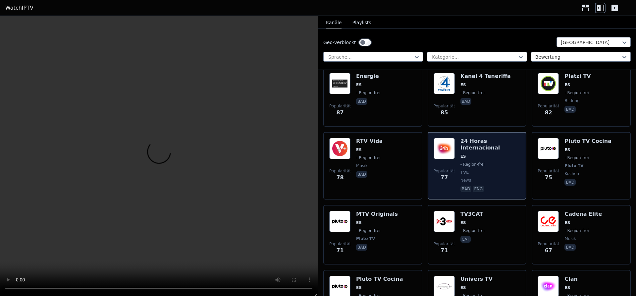
scroll to position [877, 0]
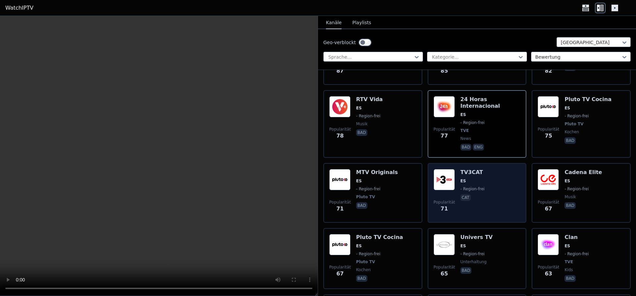
click at [484, 169] on div "Popularität 71 TV3CAT ES - Region-frei cat" at bounding box center [477, 193] width 87 height 48
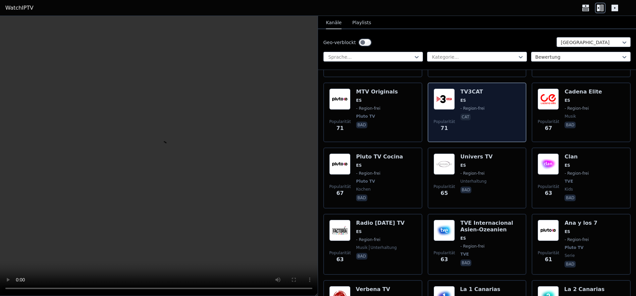
scroll to position [961, 0]
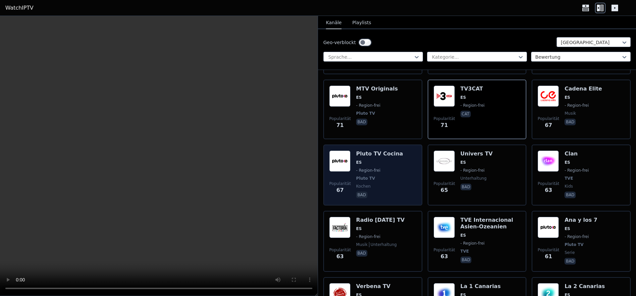
click at [372, 160] on span "ES" at bounding box center [379, 162] width 47 height 5
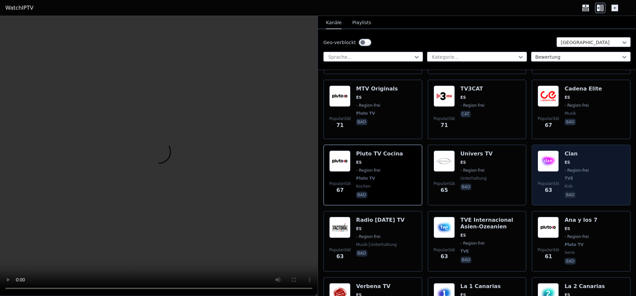
click at [589, 150] on div "Popularität 63 Clan ES - Region-frei TVE kids bad" at bounding box center [581, 174] width 87 height 49
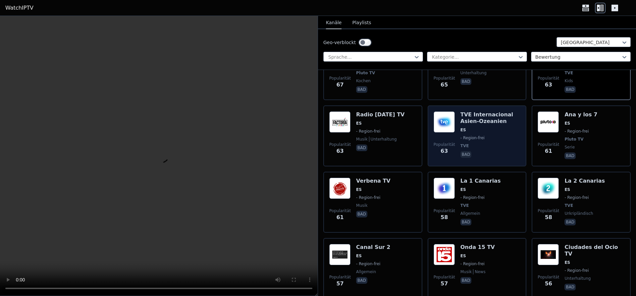
scroll to position [1086, 0]
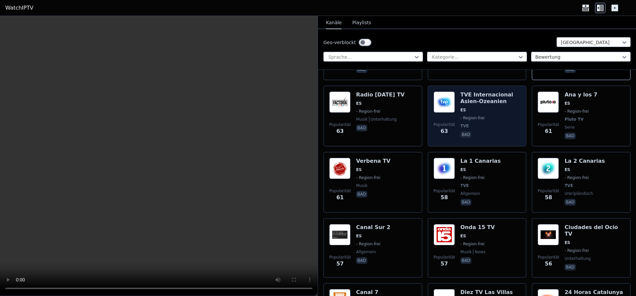
click at [478, 158] on h6 "La 1 Canarias" at bounding box center [481, 161] width 40 height 7
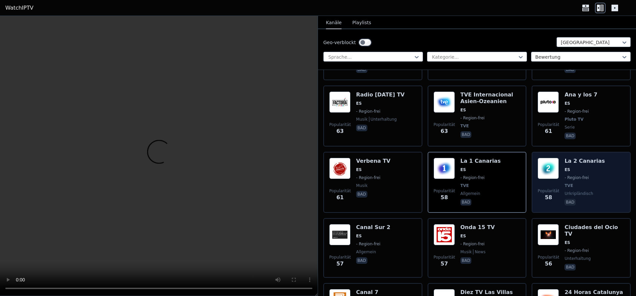
click at [576, 175] on span "- Region-frei" at bounding box center [577, 177] width 24 height 5
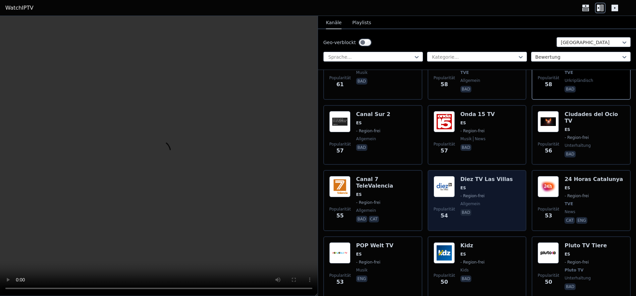
scroll to position [1211, 0]
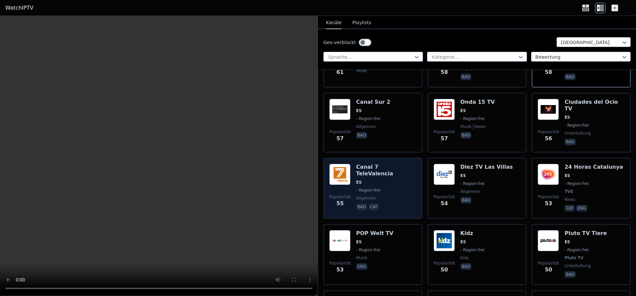
click at [397, 164] on div "Canal 7 TeleValencia ES - Region-frei allgemein bad cat" at bounding box center [386, 188] width 60 height 49
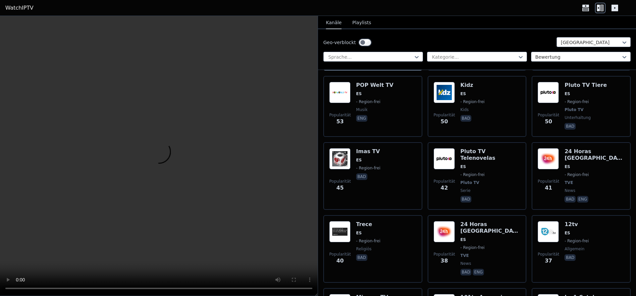
scroll to position [1378, 0]
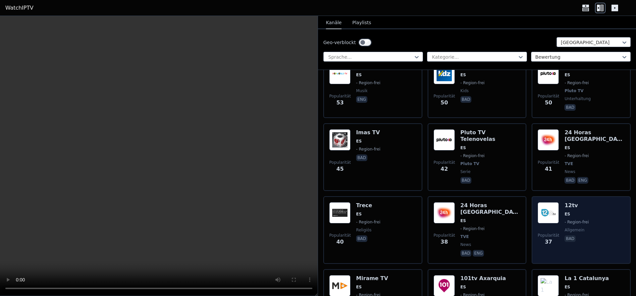
click at [542, 202] on img at bounding box center [548, 212] width 21 height 21
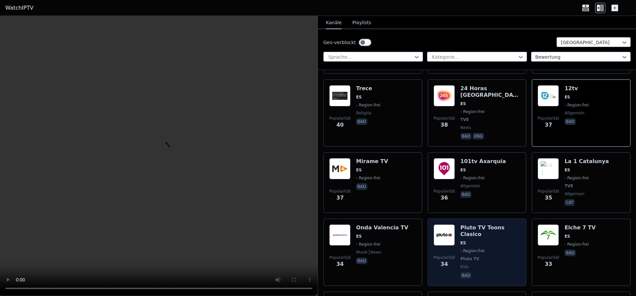
scroll to position [1503, 0]
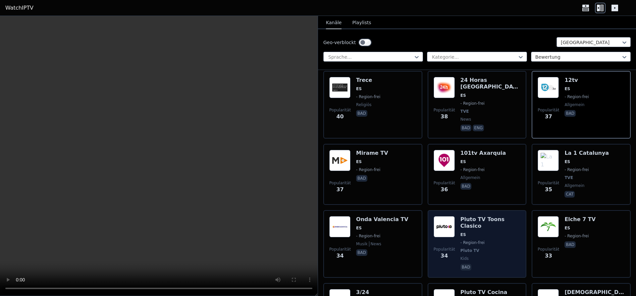
click at [478, 210] on div "Popularität 34 Pluto TV Toons Clasico ES - Region-frei Pluto TV kids bad" at bounding box center [477, 244] width 99 height 68
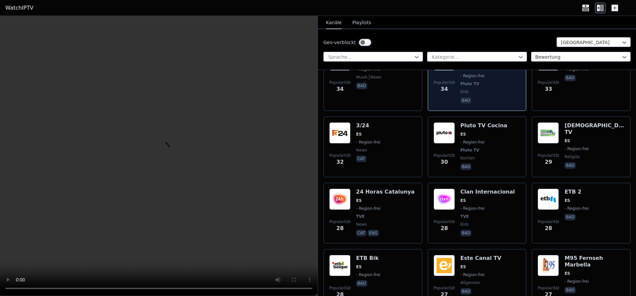
scroll to position [1671, 0]
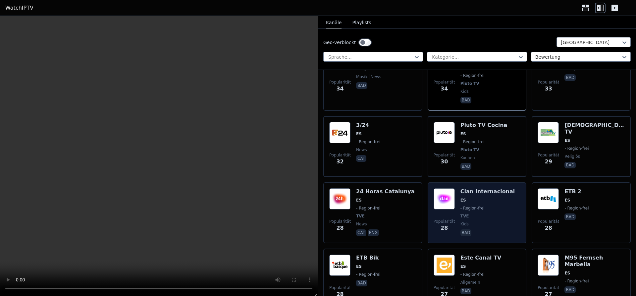
click at [467, 206] on span "- Region-frei" at bounding box center [473, 208] width 24 height 5
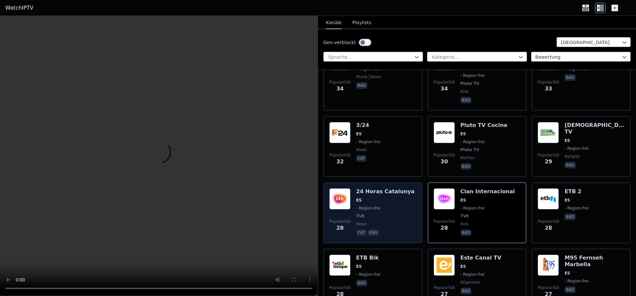
click at [395, 188] on div "24 Horas Catalunya ES - Region-frei TVE news cat eng" at bounding box center [385, 212] width 58 height 49
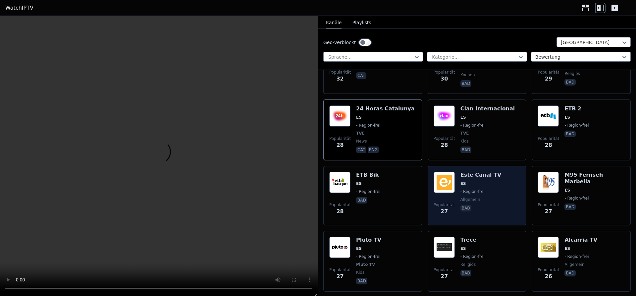
scroll to position [1754, 0]
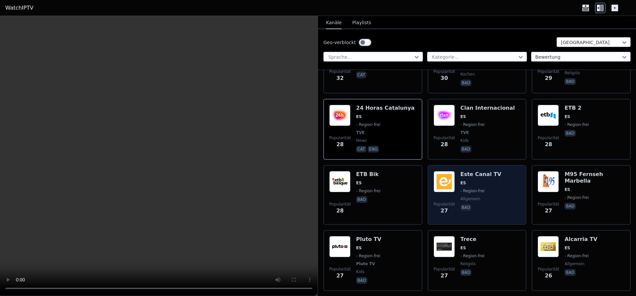
click at [493, 188] on span "- Region-frei" at bounding box center [481, 190] width 41 height 5
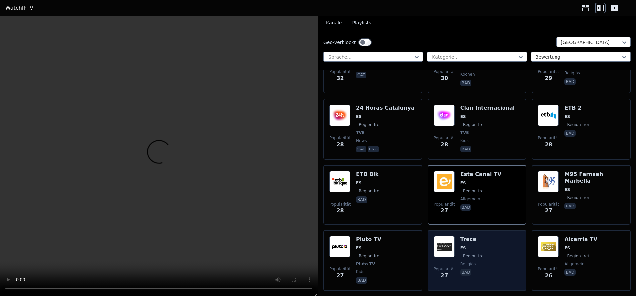
click at [471, 236] on h6 "Trece" at bounding box center [473, 239] width 24 height 7
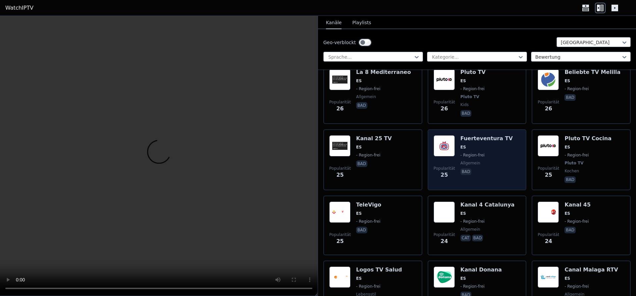
scroll to position [2005, 0]
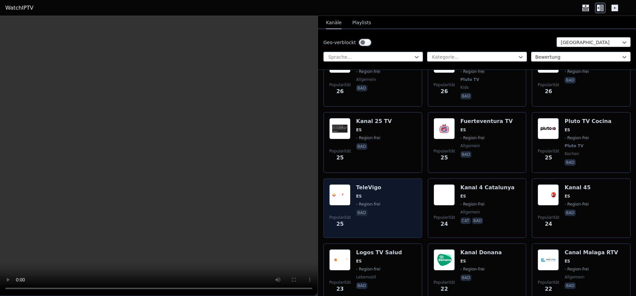
click at [390, 184] on div "Popularität 25 TeleVigo ES - Region-frei bad" at bounding box center [372, 208] width 87 height 48
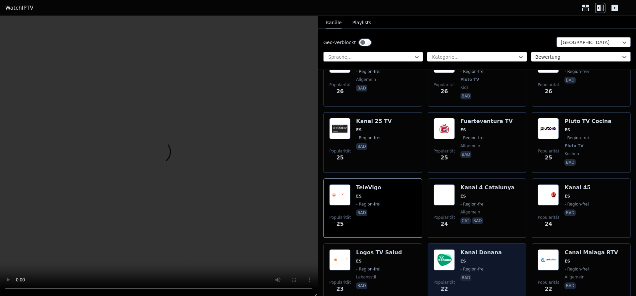
click at [471, 249] on h6 "Kanal Donana" at bounding box center [481, 252] width 41 height 7
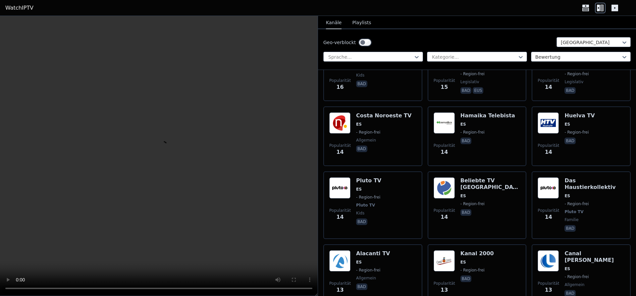
scroll to position [3007, 0]
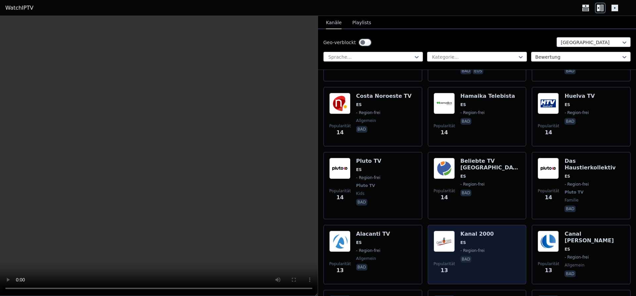
click at [476, 231] on div "Kanal 2000 ES - Region-frei bad" at bounding box center [477, 255] width 33 height 48
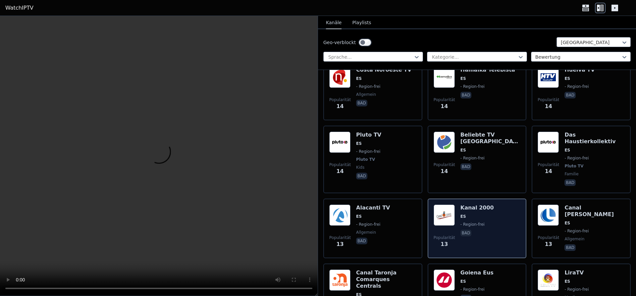
scroll to position [3049, 0]
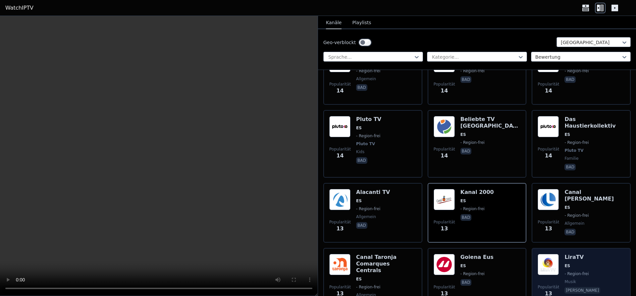
click at [539, 254] on img at bounding box center [548, 264] width 21 height 21
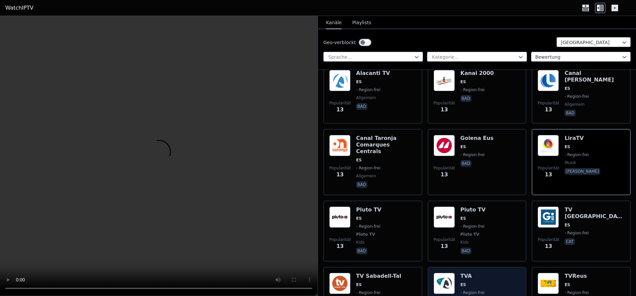
scroll to position [3174, 0]
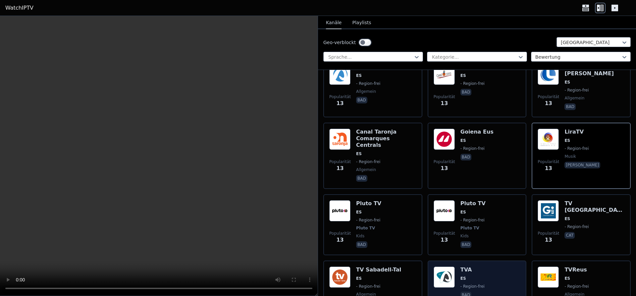
click at [454, 266] on img at bounding box center [444, 276] width 21 height 21
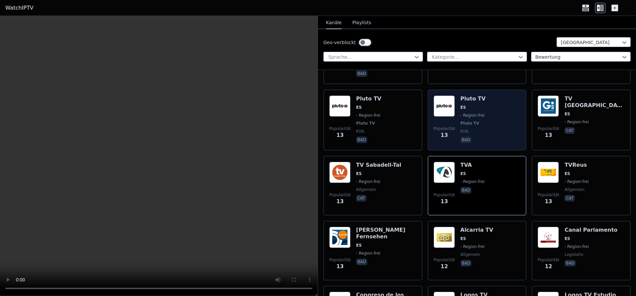
scroll to position [3299, 0]
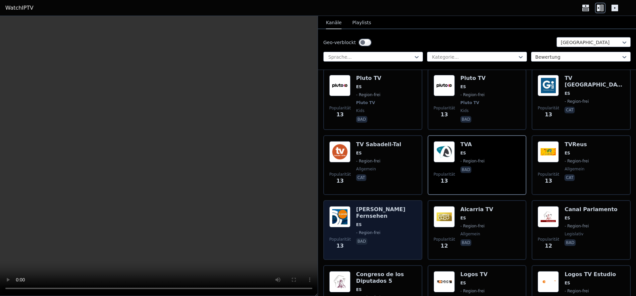
click at [343, 206] on img at bounding box center [339, 216] width 21 height 21
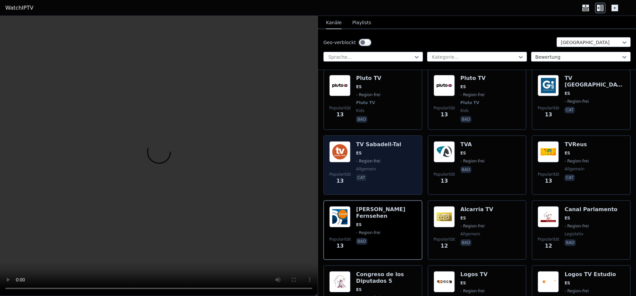
click at [372, 141] on div "TV [GEOGRAPHIC_DATA]-Tal ES - Region-frei allgemein cat" at bounding box center [378, 165] width 45 height 48
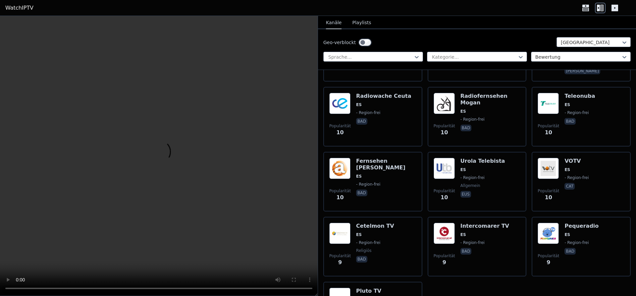
scroll to position [4271, 0]
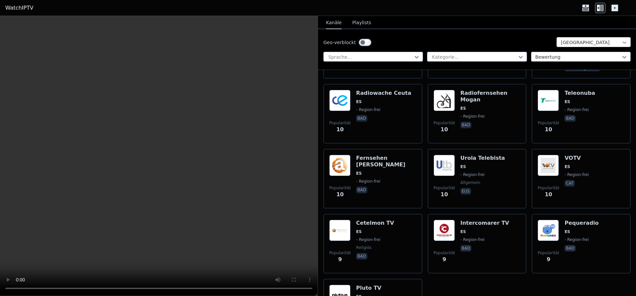
click at [627, 43] on icon at bounding box center [624, 42] width 7 height 7
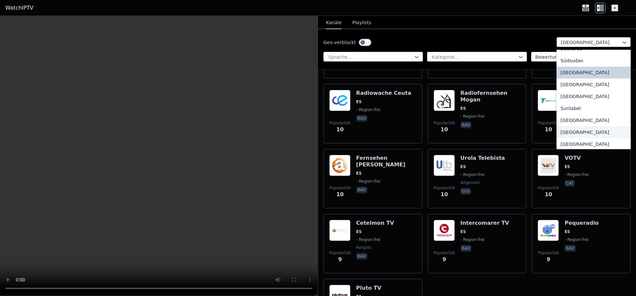
scroll to position [2096, 0]
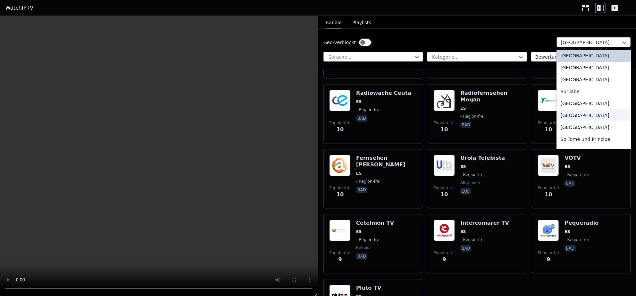
click at [571, 116] on div "[GEOGRAPHIC_DATA]" at bounding box center [594, 115] width 74 height 12
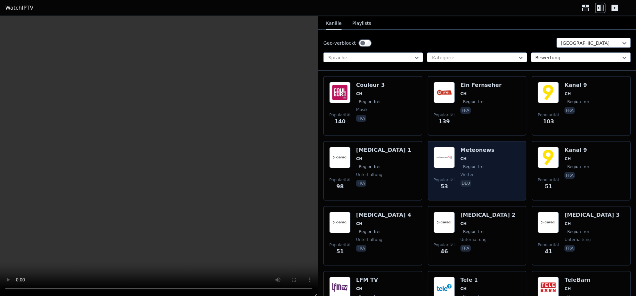
scroll to position [84, 0]
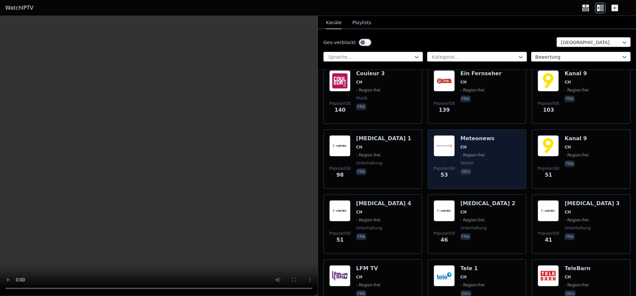
click at [465, 145] on span "CH" at bounding box center [464, 147] width 6 height 5
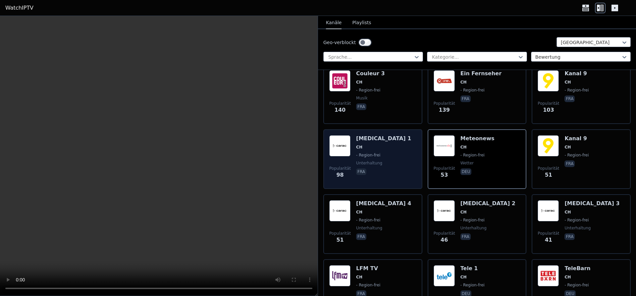
click at [396, 143] on div "Popularität 98 [MEDICAL_DATA] 1 CH - Region-frei Unterhaltung fra" at bounding box center [372, 159] width 87 height 48
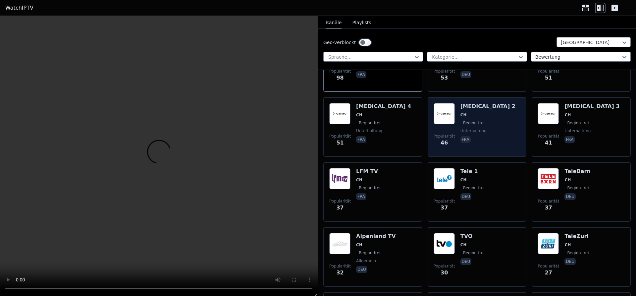
scroll to position [209, 0]
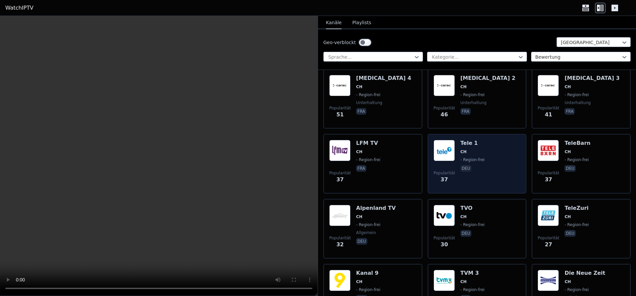
click at [510, 145] on div "Popularität 37 Tele 1 CH - Region-frei deu" at bounding box center [477, 164] width 87 height 48
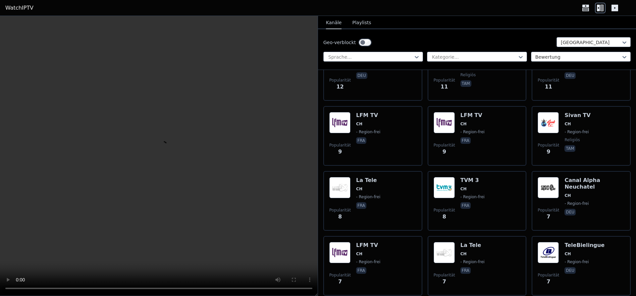
scroll to position [649, 0]
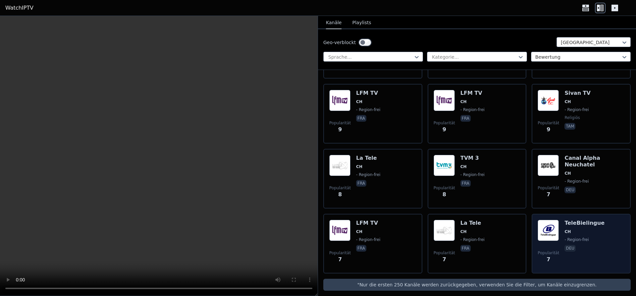
click at [568, 220] on h6 "TeleBielingue" at bounding box center [585, 223] width 40 height 7
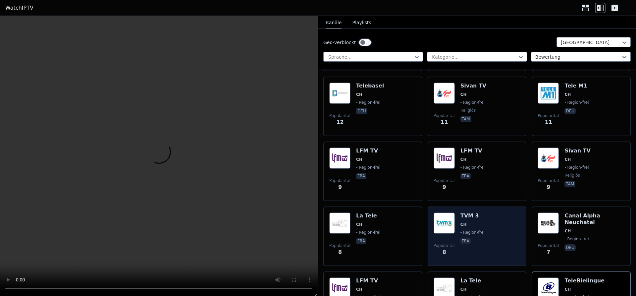
scroll to position [523, 0]
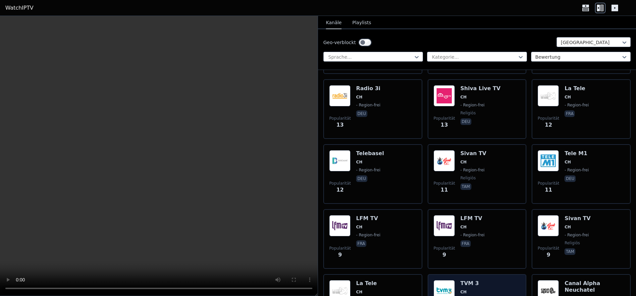
click at [480, 150] on h6 "Sivan TV" at bounding box center [474, 153] width 26 height 7
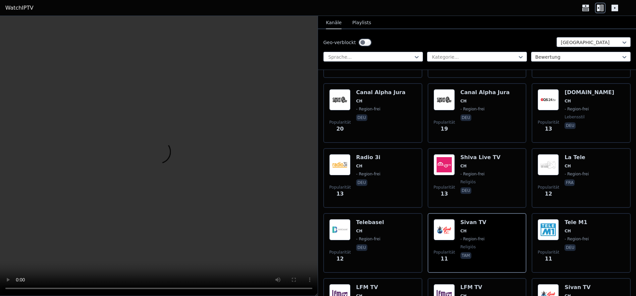
scroll to position [440, 0]
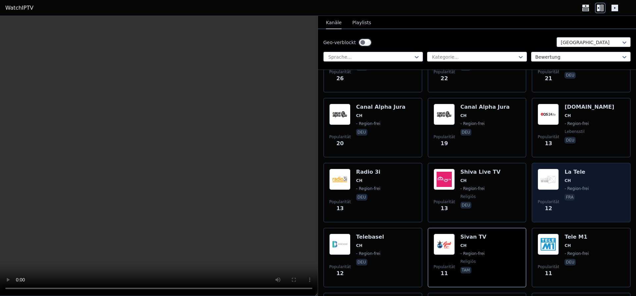
click at [553, 163] on div "Popularität 12 La Tele CH - Region-frei fra" at bounding box center [581, 193] width 99 height 60
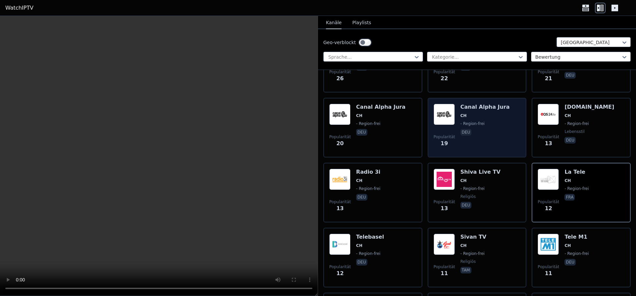
click at [516, 117] on div "Popularität 19 Canal Alpha Jura CH - Region-frei deu" at bounding box center [477, 128] width 87 height 48
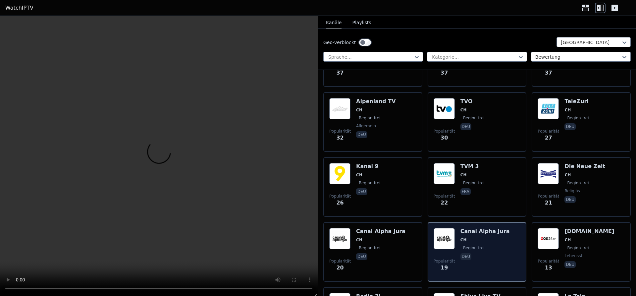
scroll to position [315, 0]
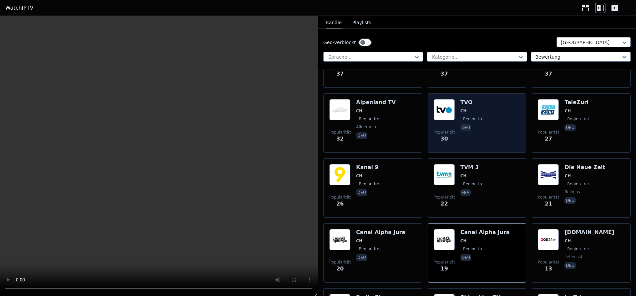
click at [471, 132] on div "TVO CH - Region-[DEMOGRAPHIC_DATA] deu" at bounding box center [473, 123] width 24 height 48
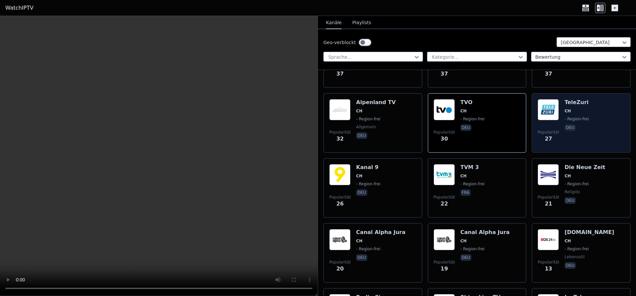
click at [548, 113] on img at bounding box center [548, 109] width 21 height 21
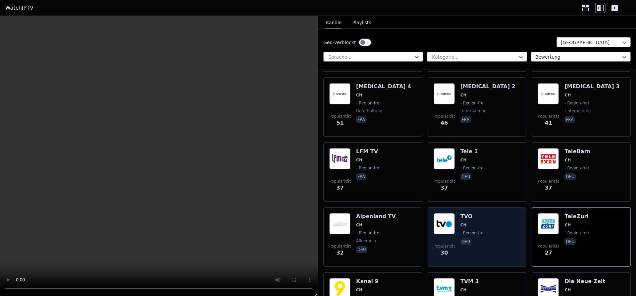
scroll to position [189, 0]
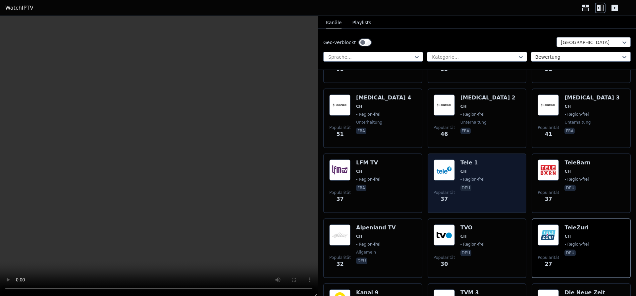
click at [464, 159] on h6 "Tele 1" at bounding box center [473, 162] width 24 height 7
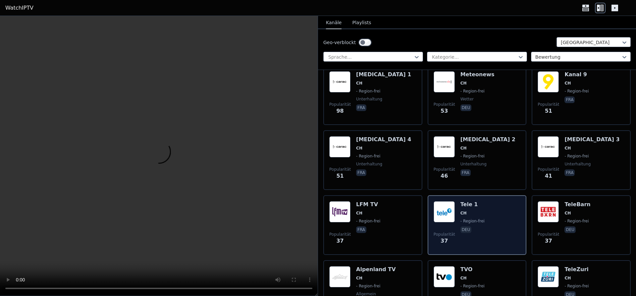
scroll to position [106, 0]
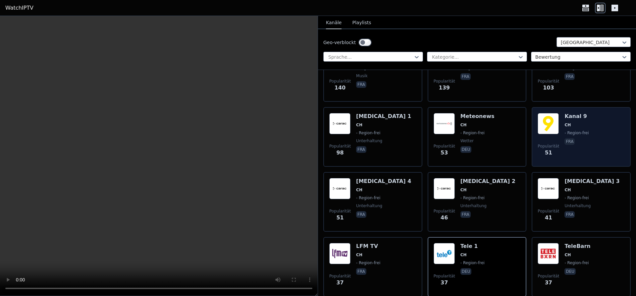
click at [552, 123] on img at bounding box center [548, 123] width 21 height 21
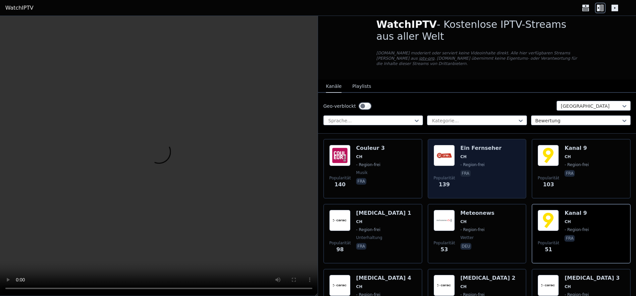
scroll to position [0, 0]
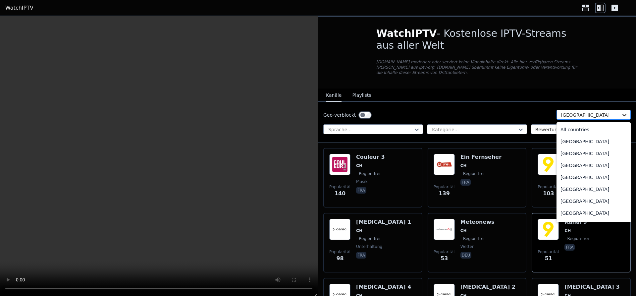
click at [626, 112] on icon at bounding box center [624, 115] width 7 height 7
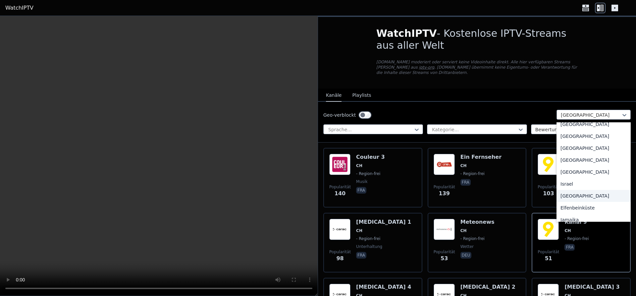
click at [569, 198] on div "[GEOGRAPHIC_DATA]" at bounding box center [594, 196] width 74 height 12
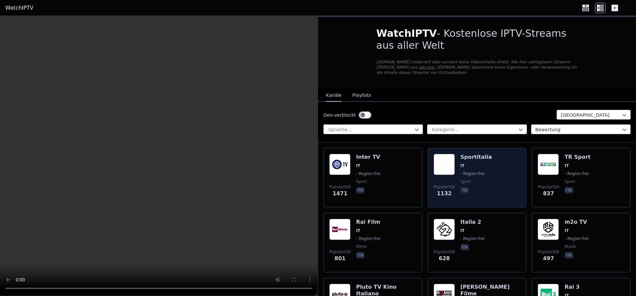
click at [502, 159] on div "Popularität 1132 Sportitalia IT - Region-frei Sport ita" at bounding box center [477, 178] width 87 height 48
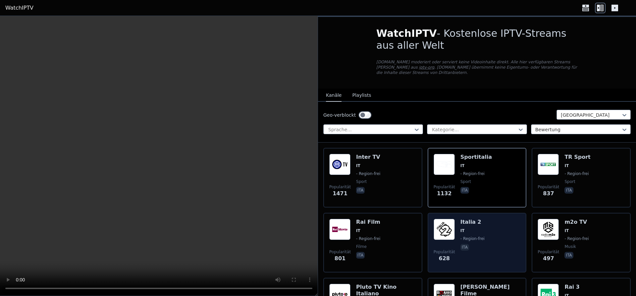
click at [462, 230] on div "Italia 2 IT - Region-[GEOGRAPHIC_DATA]" at bounding box center [473, 243] width 24 height 48
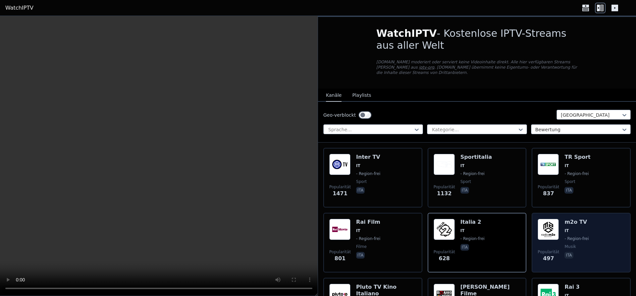
click at [589, 223] on div "Popularität 497 m2o TV IT - Region-frei Musik ita" at bounding box center [581, 243] width 87 height 48
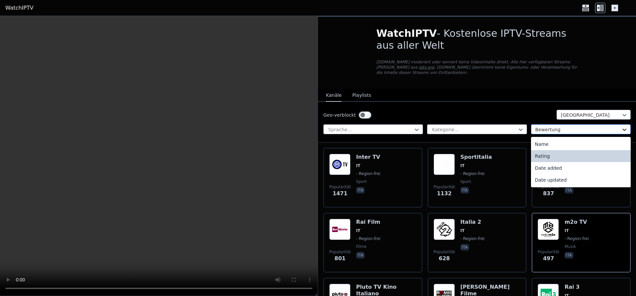
click at [626, 126] on icon at bounding box center [624, 129] width 7 height 7
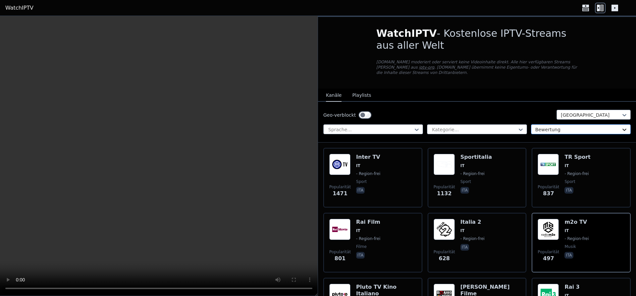
click at [626, 126] on icon at bounding box center [624, 129] width 7 height 7
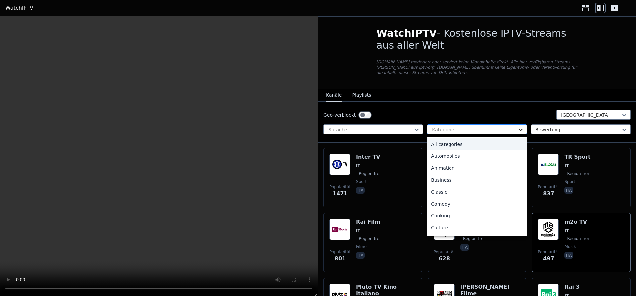
click at [522, 126] on icon at bounding box center [521, 129] width 7 height 7
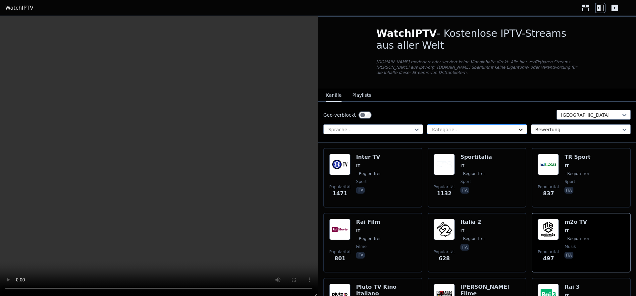
click at [522, 126] on icon at bounding box center [521, 129] width 7 height 7
click at [416, 126] on icon at bounding box center [417, 129] width 7 height 7
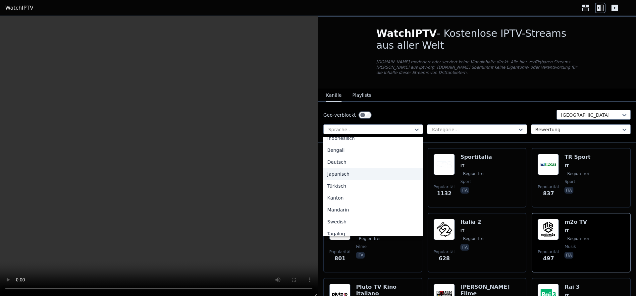
scroll to position [166, 0]
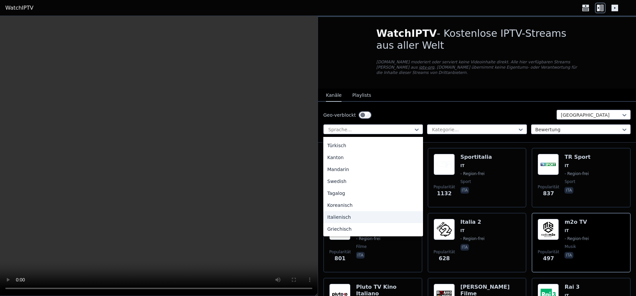
click at [371, 215] on div "Italienisch" at bounding box center [374, 217] width 100 height 12
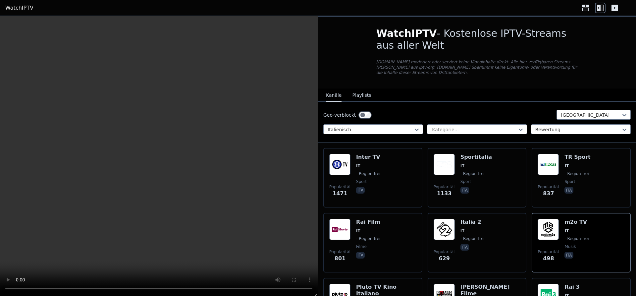
click at [457, 81] on div "WatchIPTV - Kostenlose IPTV-Streams aus aller Welt [DOMAIN_NAME] moderiert oder…" at bounding box center [477, 53] width 223 height 72
click at [615, 8] on icon at bounding box center [615, 8] width 11 height 11
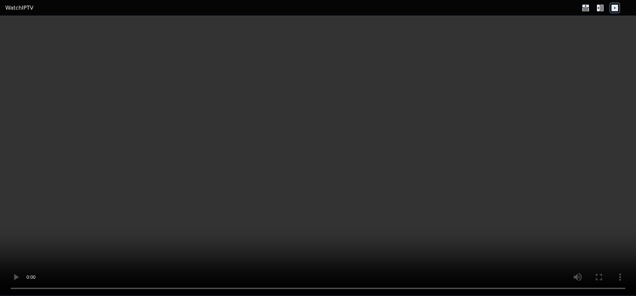
click at [618, 10] on icon at bounding box center [615, 8] width 7 height 7
click at [596, 6] on icon at bounding box center [600, 8] width 11 height 11
